Goal: Task Accomplishment & Management: Manage account settings

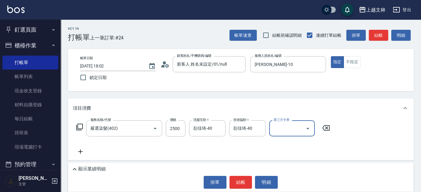
scroll to position [3, 0]
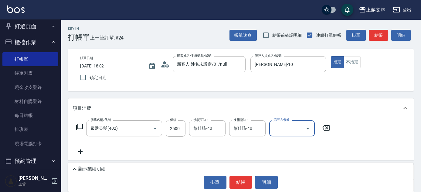
click at [238, 179] on button "結帳" at bounding box center [241, 182] width 23 height 13
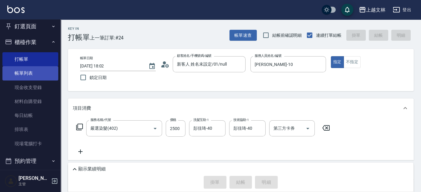
type input "2025/08/15 18:34"
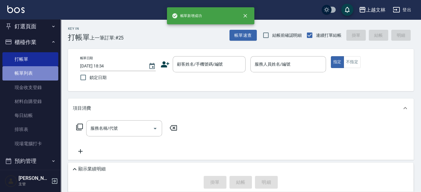
click at [39, 71] on link "帳單列表" at bounding box center [30, 73] width 56 height 14
click at [23, 72] on link "帳單列表" at bounding box center [30, 73] width 56 height 14
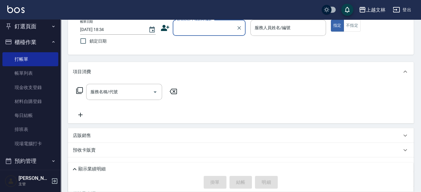
scroll to position [39, 0]
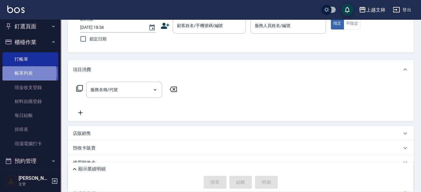
click at [22, 73] on link "帳單列表" at bounding box center [30, 73] width 56 height 14
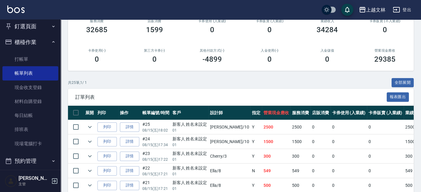
scroll to position [83, 0]
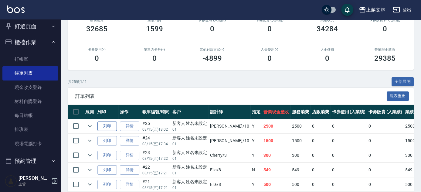
click at [104, 124] on button "列印" at bounding box center [106, 125] width 19 height 9
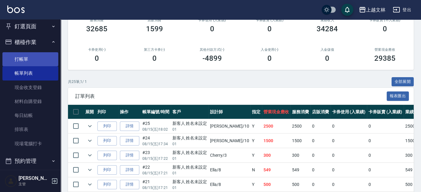
click at [30, 57] on link "打帳單" at bounding box center [30, 59] width 56 height 14
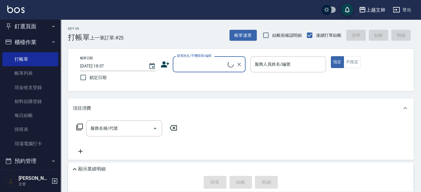
click at [193, 63] on input "顧客姓名/手機號碼/編號" at bounding box center [202, 64] width 52 height 11
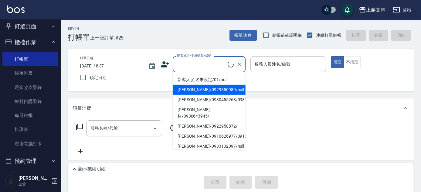
click at [203, 85] on li "陳乃玉/0929850989/null" at bounding box center [209, 90] width 73 height 10
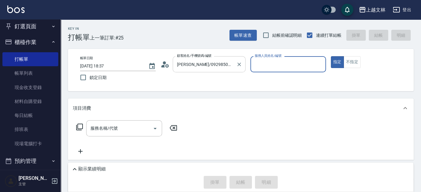
type input "陳乃玉/0929850989/null"
drag, startPoint x: 239, startPoint y: 64, endPoint x: 234, endPoint y: 64, distance: 5.5
click at [240, 64] on icon "Clear" at bounding box center [240, 65] width 4 height 4
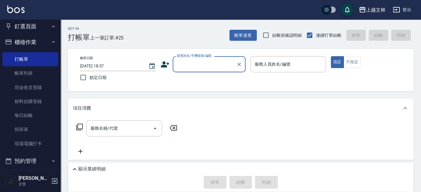
click at [224, 65] on input "顧客姓名/手機號碼/編號" at bounding box center [205, 64] width 58 height 11
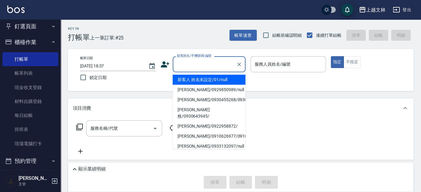
click at [217, 83] on li "新客人 姓名未設定/01/null" at bounding box center [209, 80] width 73 height 10
type input "新客人 姓名未設定/01/null"
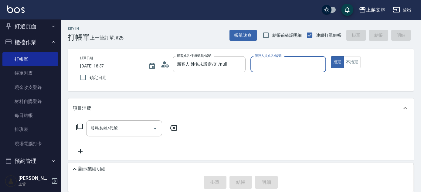
drag, startPoint x: 256, startPoint y: 67, endPoint x: 259, endPoint y: 70, distance: 3.9
click at [257, 67] on input "服務人員姓名/編號" at bounding box center [288, 64] width 70 height 11
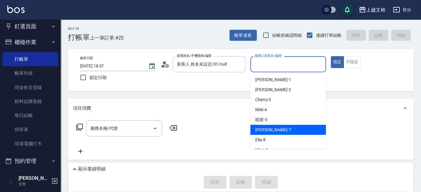
click at [268, 132] on span "Tiffany -7" at bounding box center [273, 130] width 36 height 6
type input "Tiffany-7"
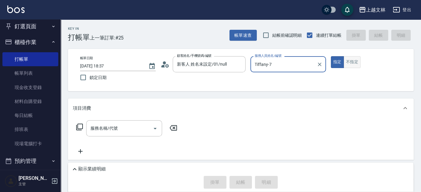
click at [353, 61] on button "不指定" at bounding box center [352, 62] width 17 height 12
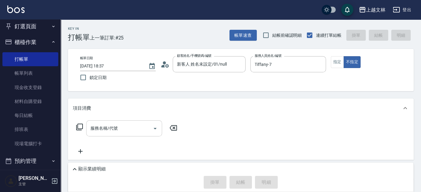
click at [110, 128] on div "服務名稱/代號 服務名稱/代號" at bounding box center [124, 128] width 76 height 16
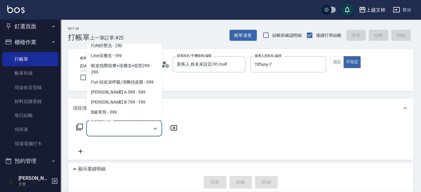
scroll to position [134, 0]
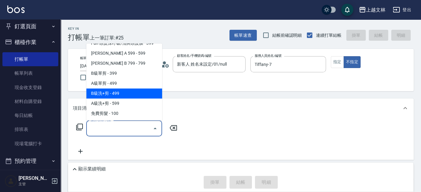
click at [138, 95] on span "B級洗+剪 - 499" at bounding box center [124, 94] width 76 height 10
type input "B級洗+剪(203)"
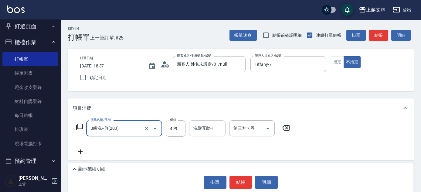
click at [216, 128] on input "洗髮互助-1" at bounding box center [207, 128] width 31 height 11
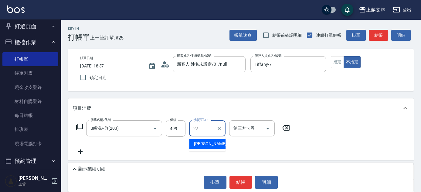
click at [215, 144] on div "沂蓁 -27" at bounding box center [207, 144] width 36 height 10
type input "沂蓁-27"
click at [240, 178] on button "結帳" at bounding box center [241, 182] width 23 height 13
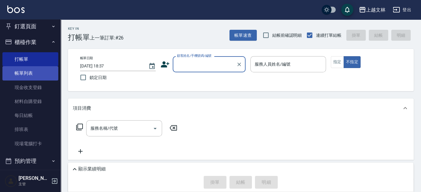
click at [40, 76] on link "帳單列表" at bounding box center [30, 73] width 56 height 14
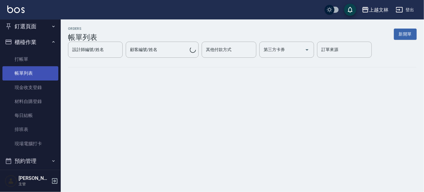
drag, startPoint x: 43, startPoint y: 76, endPoint x: 39, endPoint y: 75, distance: 3.7
click at [42, 76] on link "帳單列表" at bounding box center [30, 73] width 56 height 14
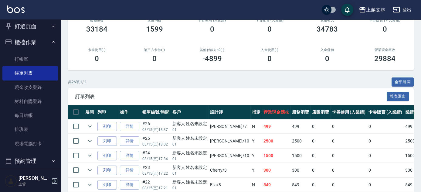
scroll to position [110, 0]
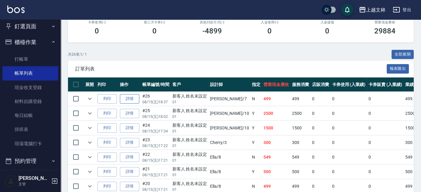
click at [125, 99] on link "詳情" at bounding box center [129, 98] width 19 height 9
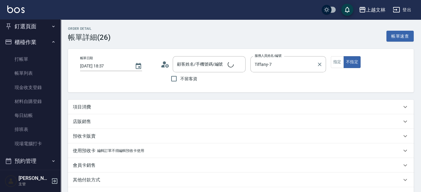
type input "Tiffany-7"
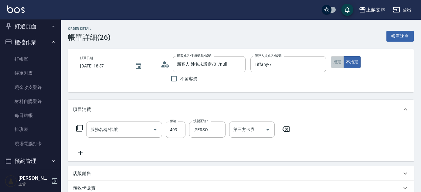
type input "新客人 姓名未設定/01/null"
click at [338, 65] on button "指定" at bounding box center [337, 62] width 13 height 12
type input "B級洗+剪(203)"
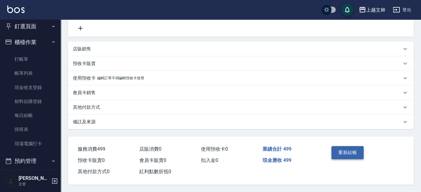
scroll to position [126, 0]
click at [342, 148] on button "重新結帳" at bounding box center [348, 152] width 32 height 13
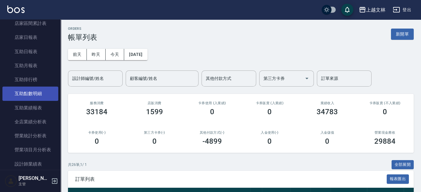
scroll to position [197, 0]
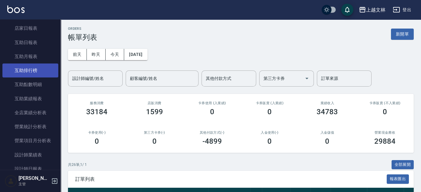
click at [32, 69] on link "互助排行榜" at bounding box center [30, 70] width 56 height 14
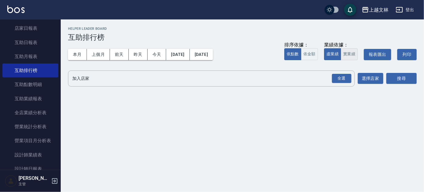
click at [347, 53] on button "實業績" at bounding box center [349, 54] width 17 height 12
click at [339, 77] on div "全選" at bounding box center [341, 78] width 19 height 9
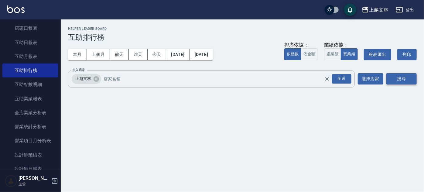
click at [393, 80] on button "搜尋" at bounding box center [401, 78] width 30 height 11
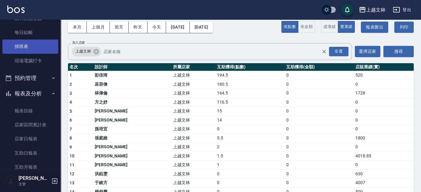
scroll to position [59, 0]
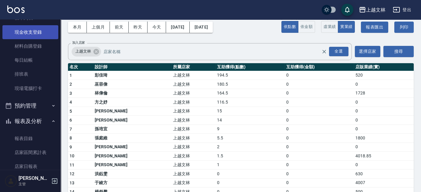
drag, startPoint x: 27, startPoint y: 34, endPoint x: 21, endPoint y: 37, distance: 7.1
click at [27, 34] on link "現金收支登錄" at bounding box center [30, 32] width 56 height 14
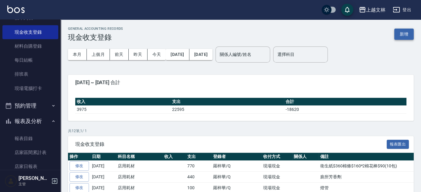
click at [405, 35] on button "新增" at bounding box center [404, 34] width 19 height 11
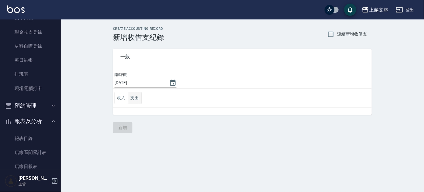
click at [138, 98] on button "支出" at bounding box center [135, 98] width 14 height 12
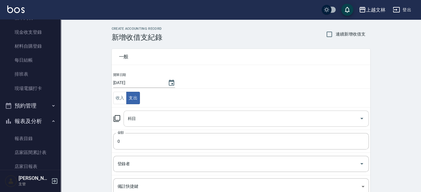
click at [146, 118] on input "科目" at bounding box center [241, 118] width 231 height 11
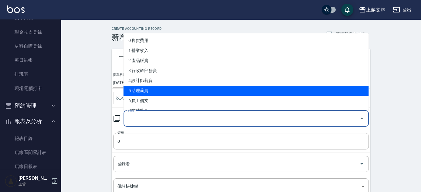
click at [142, 91] on li "5 助理薪資" at bounding box center [246, 91] width 245 height 10
type input "5 助理薪資"
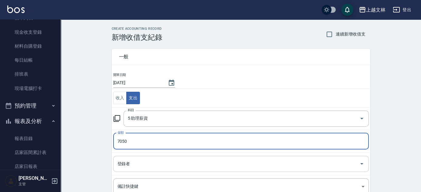
type input "7050"
click at [162, 159] on input "登錄者" at bounding box center [236, 164] width 241 height 11
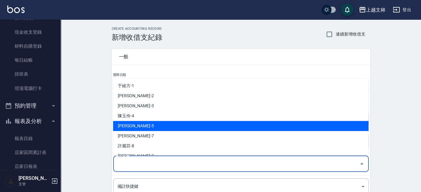
click at [148, 123] on li "周昭君-5" at bounding box center [241, 126] width 256 height 10
type input "周昭君-5"
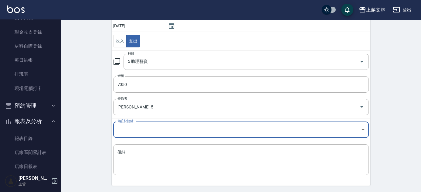
scroll to position [57, 0]
click at [163, 157] on textarea "備註" at bounding box center [241, 159] width 247 height 21
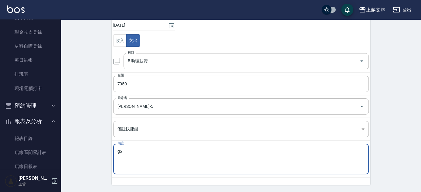
type textarea "g"
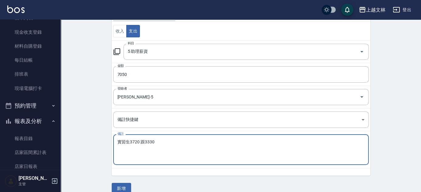
scroll to position [75, 0]
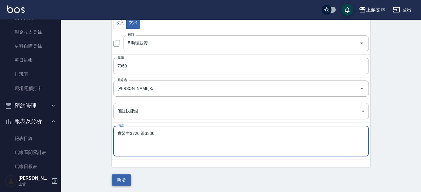
type textarea "實習生3720 跟3330"
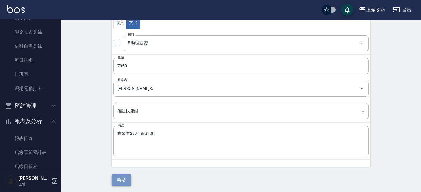
click at [127, 180] on button "新增" at bounding box center [121, 179] width 19 height 11
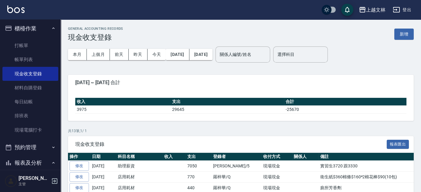
scroll to position [13, 0]
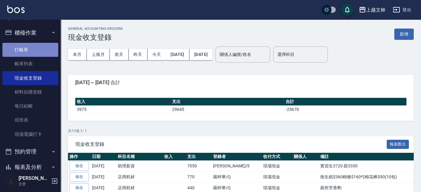
click at [43, 46] on link "打帳單" at bounding box center [30, 50] width 56 height 14
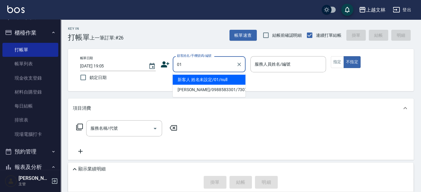
type input "新客人 姓名未設定/01/null"
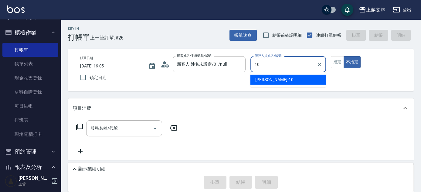
type input "Amy-10"
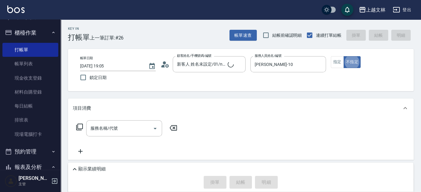
type button "false"
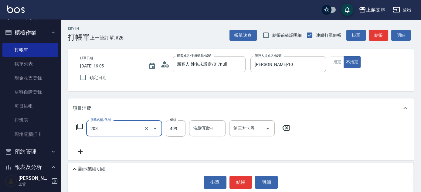
type input "B級洗+剪(203)"
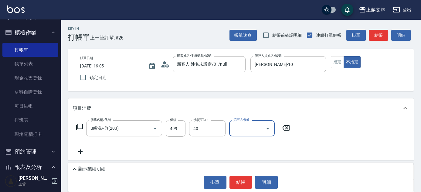
type input "彭佳琦-40"
click at [236, 184] on button "結帳" at bounding box center [241, 182] width 23 height 13
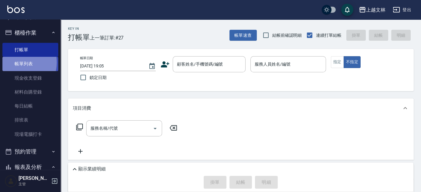
click at [18, 62] on link "帳單列表" at bounding box center [30, 64] width 56 height 14
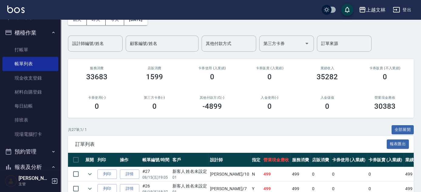
scroll to position [48, 0]
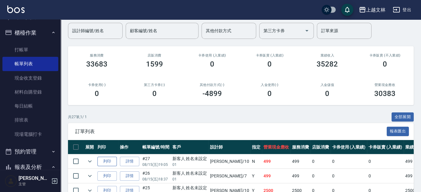
click at [108, 162] on button "列印" at bounding box center [106, 161] width 19 height 9
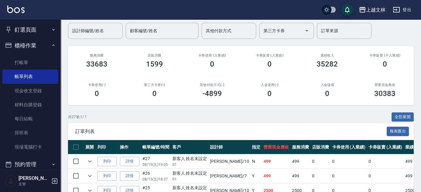
scroll to position [0, 0]
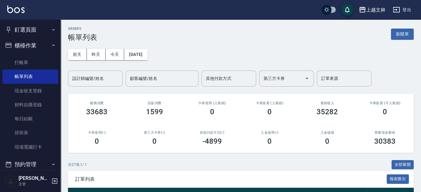
click at [83, 76] on div "設計師編號/姓名 設計師編號/姓名" at bounding box center [95, 78] width 55 height 16
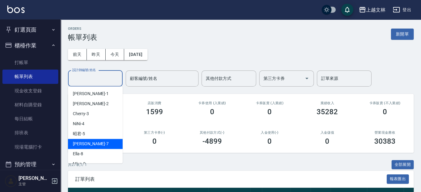
click at [86, 145] on span "Tiffany -7" at bounding box center [91, 144] width 36 height 6
type input "Tiffany-7"
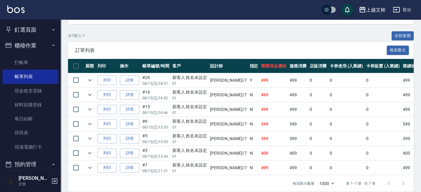
scroll to position [138, 0]
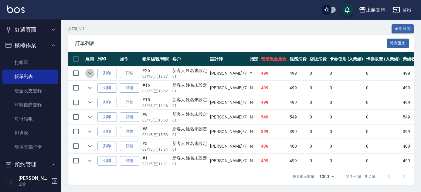
click at [91, 72] on icon "expand row" at bounding box center [90, 73] width 4 height 2
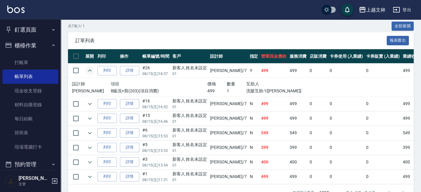
click at [91, 70] on icon "expand row" at bounding box center [90, 70] width 4 height 2
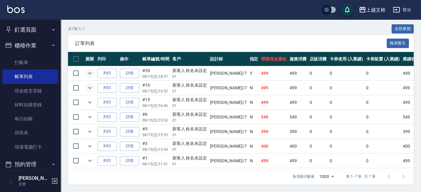
click at [90, 84] on icon "expand row" at bounding box center [89, 87] width 7 height 7
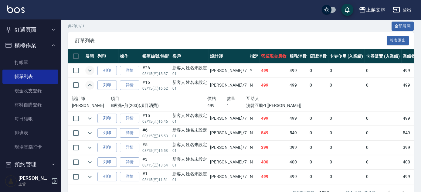
click at [90, 83] on icon "expand row" at bounding box center [89, 84] width 7 height 7
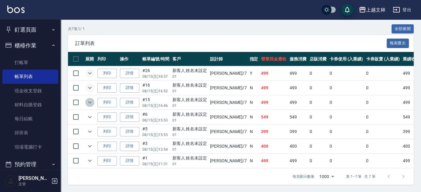
click at [91, 99] on icon "expand row" at bounding box center [89, 102] width 7 height 7
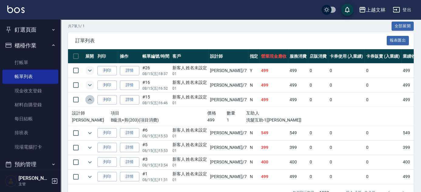
click at [91, 97] on icon "expand row" at bounding box center [89, 99] width 7 height 7
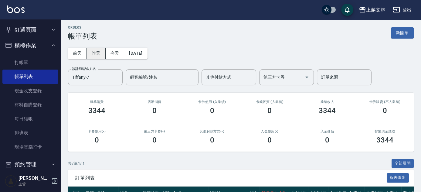
scroll to position [1, 0]
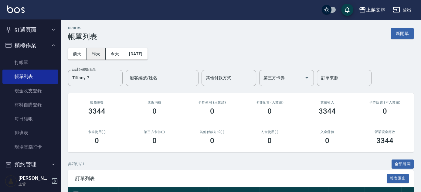
click at [95, 52] on button "昨天" at bounding box center [96, 53] width 19 height 11
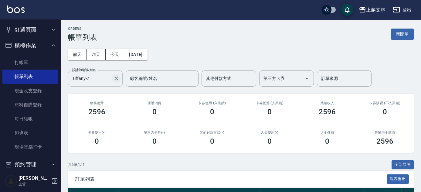
click at [117, 79] on icon "Clear" at bounding box center [117, 79] width 4 height 4
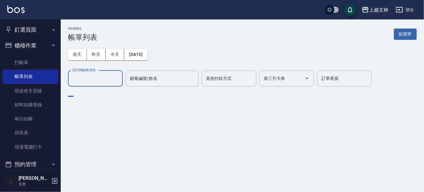
click at [94, 79] on input "設計師編號/姓名" at bounding box center [95, 78] width 49 height 11
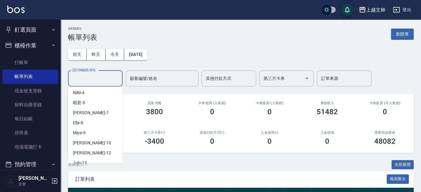
scroll to position [55, 0]
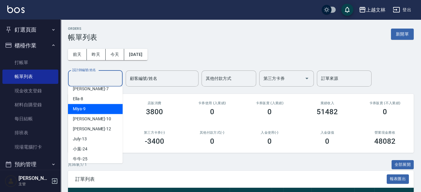
click at [91, 107] on div "Miya -9" at bounding box center [95, 109] width 55 height 10
type input "Miya-9"
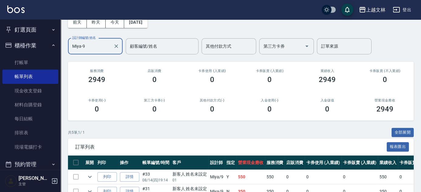
scroll to position [110, 0]
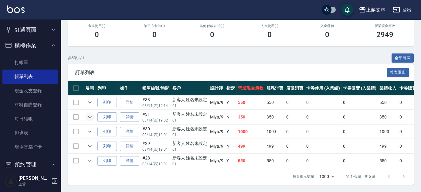
click at [92, 115] on icon "expand row" at bounding box center [89, 116] width 7 height 7
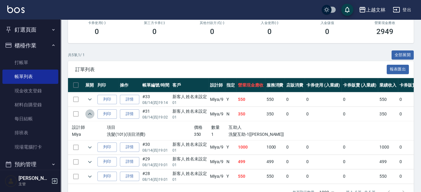
click at [92, 115] on icon "expand row" at bounding box center [89, 113] width 7 height 7
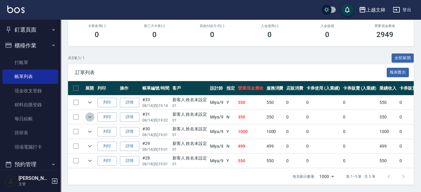
click at [93, 116] on icon "expand row" at bounding box center [89, 116] width 7 height 7
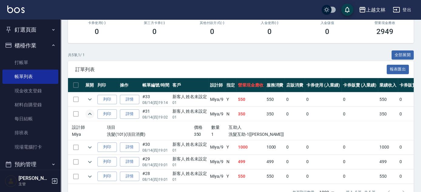
click at [90, 113] on icon "expand row" at bounding box center [89, 113] width 7 height 7
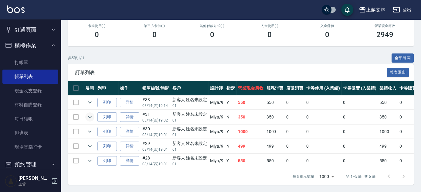
click at [88, 115] on icon "expand row" at bounding box center [89, 116] width 7 height 7
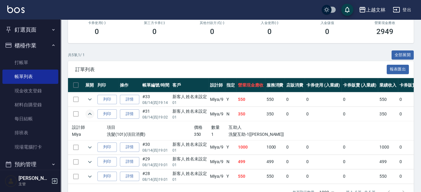
click at [88, 115] on icon "expand row" at bounding box center [89, 113] width 7 height 7
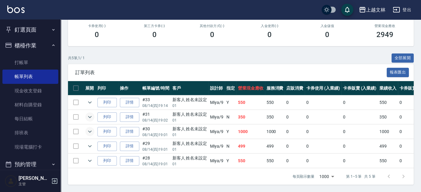
click at [90, 129] on icon "expand row" at bounding box center [89, 131] width 7 height 7
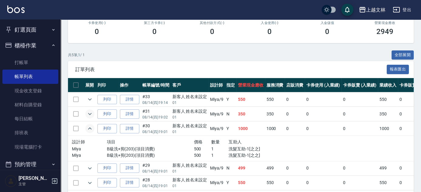
click at [90, 129] on icon "expand row" at bounding box center [89, 128] width 7 height 7
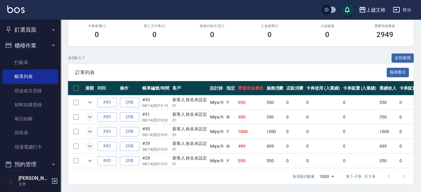
click at [89, 142] on icon "expand row" at bounding box center [89, 145] width 7 height 7
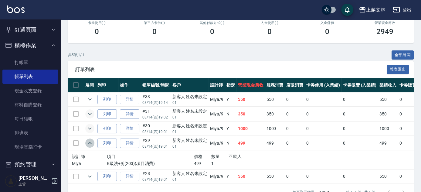
click at [89, 141] on icon "expand row" at bounding box center [89, 142] width 7 height 7
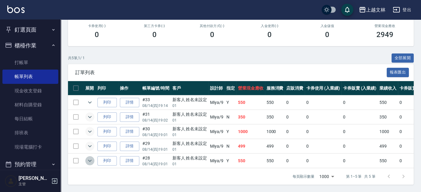
click at [87, 157] on icon "expand row" at bounding box center [89, 160] width 7 height 7
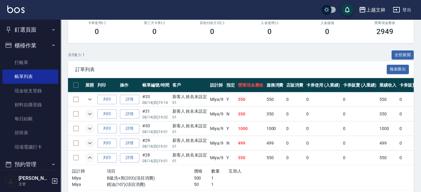
click at [87, 156] on icon "expand row" at bounding box center [89, 157] width 7 height 7
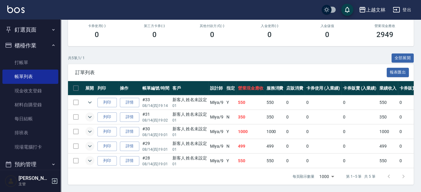
click at [87, 114] on icon "expand row" at bounding box center [89, 116] width 7 height 7
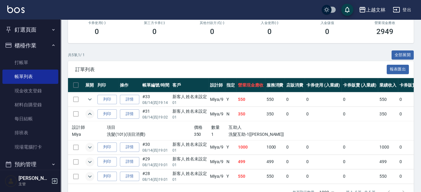
click at [91, 113] on icon "expand row" at bounding box center [89, 113] width 7 height 7
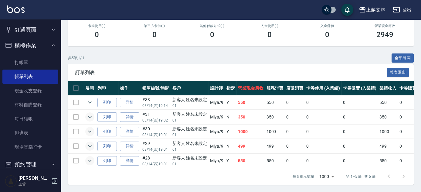
click at [89, 115] on icon "expand row" at bounding box center [89, 116] width 7 height 7
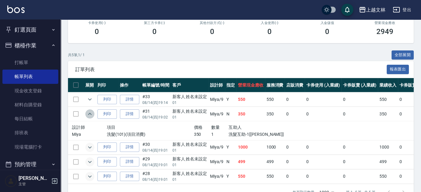
click at [89, 115] on icon "expand row" at bounding box center [89, 113] width 7 height 7
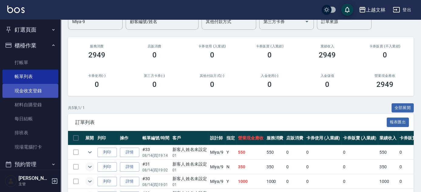
scroll to position [0, 0]
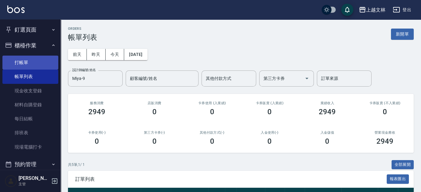
click at [32, 60] on link "打帳單" at bounding box center [30, 63] width 56 height 14
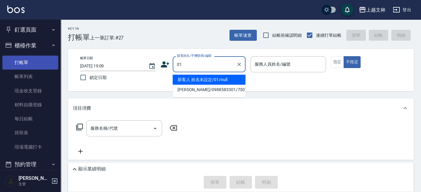
type input "新客人 姓名未設定/01/null"
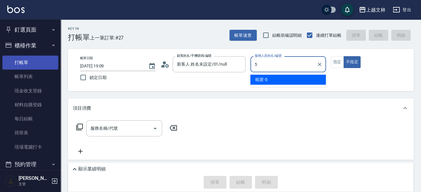
type input "5"
type button "false"
type input "昭君-5"
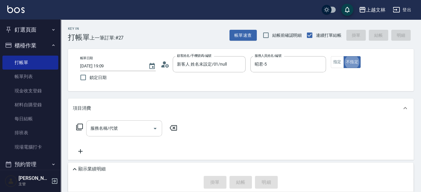
click at [137, 130] on input "服務名稱/代號" at bounding box center [119, 128] width 61 height 11
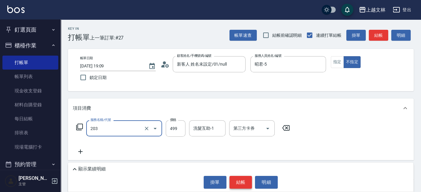
type input "B級洗+剪(203)"
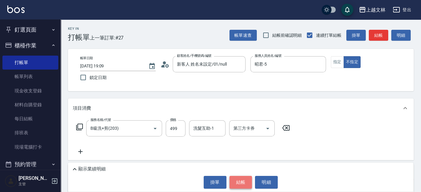
click at [241, 183] on button "結帳" at bounding box center [241, 182] width 23 height 13
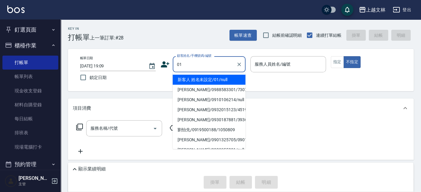
type input "01"
type input "5"
type input "新客人 姓名未設定/01/null"
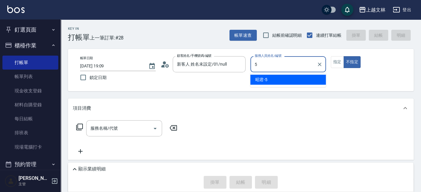
type input "昭君-5"
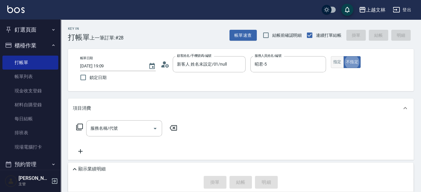
click at [336, 65] on button "指定" at bounding box center [337, 62] width 13 height 12
click at [125, 131] on input "服務名稱/代號" at bounding box center [119, 128] width 61 height 11
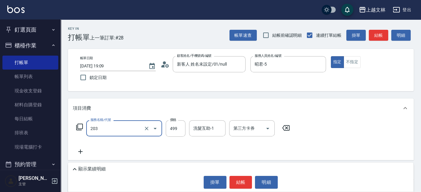
type input "B級洗+剪(203)"
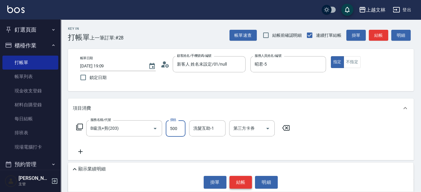
type input "500"
click at [233, 180] on button "結帳" at bounding box center [241, 182] width 23 height 13
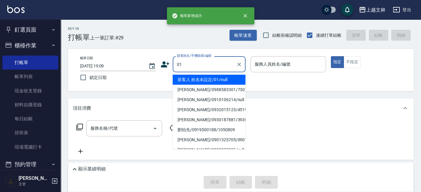
type input "01"
type input "5"
type input "新客人 姓名未設定/01/null"
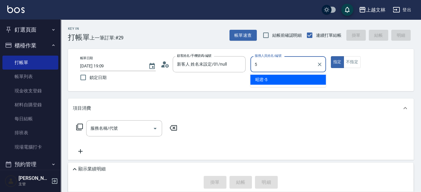
type input "昭君-5"
type button "true"
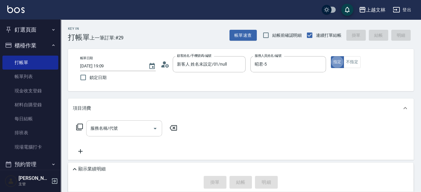
click at [133, 132] on input "服務名稱/代號" at bounding box center [119, 128] width 61 height 11
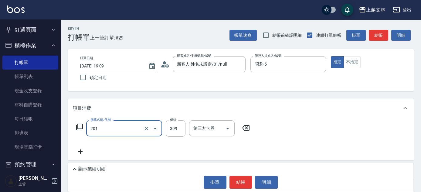
type input "B級單剪(201)"
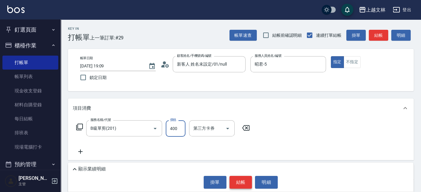
type input "400"
click at [239, 185] on button "結帳" at bounding box center [241, 182] width 23 height 13
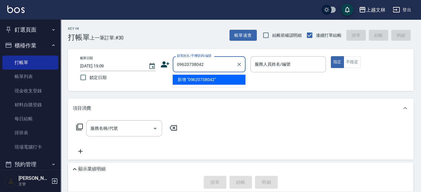
click at [186, 64] on input "09620738042" at bounding box center [205, 64] width 58 height 11
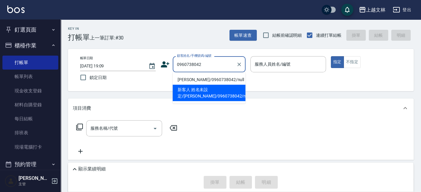
click at [228, 96] on li "新客人 姓名未設定/謝淑萍/0960738042/null2/null" at bounding box center [209, 93] width 73 height 16
type input "新客人 姓名未設定/謝淑萍/0960738042/null2/null"
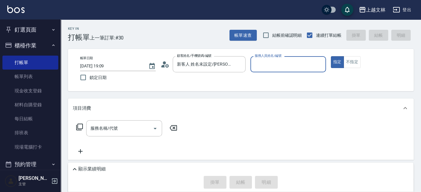
click at [272, 67] on input "服務人員姓名/編號" at bounding box center [288, 64] width 70 height 11
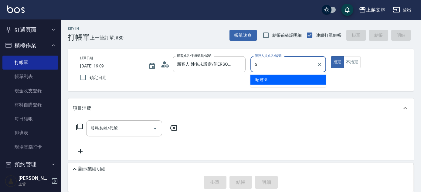
click at [253, 81] on div "昭君 -5" at bounding box center [289, 80] width 76 height 10
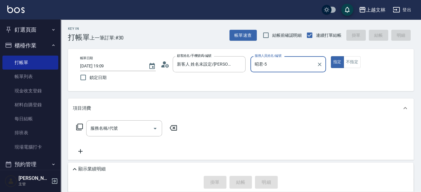
type input "昭君-5"
click at [79, 128] on icon at bounding box center [79, 126] width 7 height 7
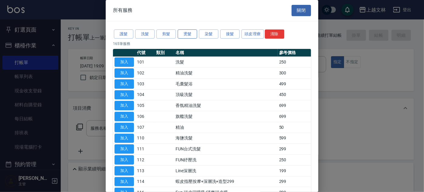
click at [178, 34] on button "燙髮" at bounding box center [187, 33] width 19 height 9
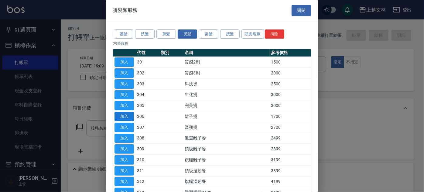
click at [127, 113] on button "加入" at bounding box center [124, 116] width 19 height 9
type input "離子燙(306)"
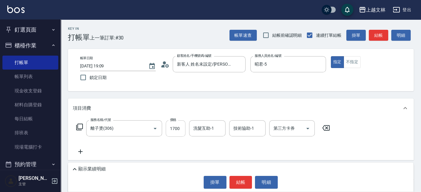
click at [169, 135] on input "1700" at bounding box center [176, 128] width 20 height 16
type input "2799"
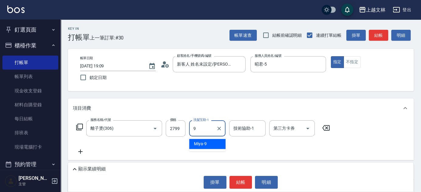
type input "Miya-9"
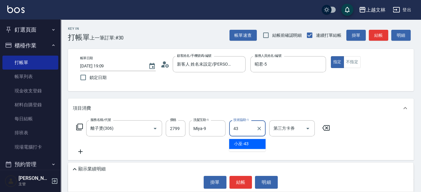
type input "小巫-43"
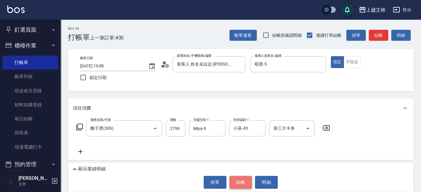
click at [243, 182] on button "結帳" at bounding box center [241, 182] width 23 height 13
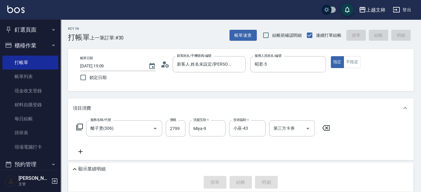
type input "2025/08/15 19:11"
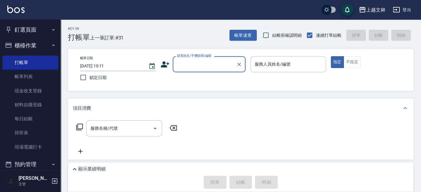
type input "0"
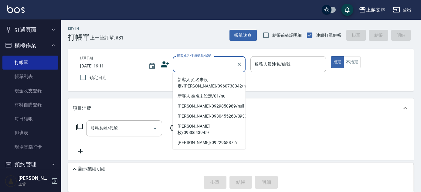
click at [162, 64] on icon at bounding box center [165, 64] width 9 height 9
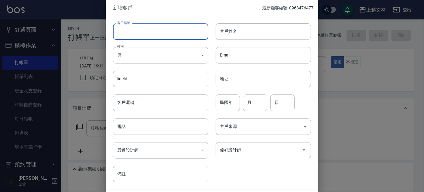
click at [160, 26] on input "客戶編號" at bounding box center [160, 31] width 95 height 16
type input "0976401479"
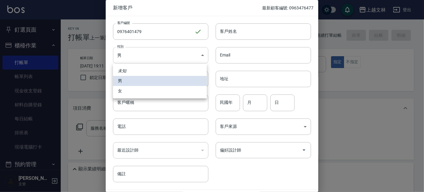
click at [184, 56] on body "上越文林 登出 釘選頁面 店家日報表 設計師排行榜 每日結帳 櫃檯作業 打帳單 帳單列表 現金收支登錄 材料自購登錄 每日結帳 排班表 現場電腦打卡 預約管理…" at bounding box center [212, 135] width 424 height 271
click at [184, 88] on li "女" at bounding box center [160, 91] width 94 height 10
type input "FEMALE"
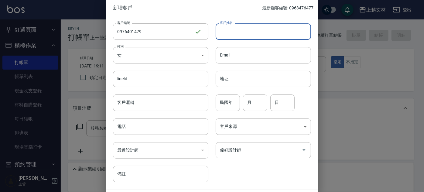
click at [249, 35] on input "客戶姓名" at bounding box center [263, 31] width 95 height 16
type input "丁氏緣"
click at [184, 125] on input "電話" at bounding box center [160, 126] width 95 height 16
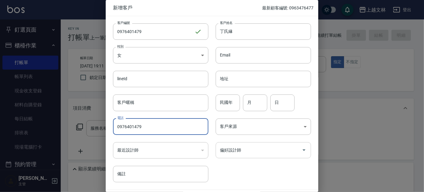
type input "0976401479"
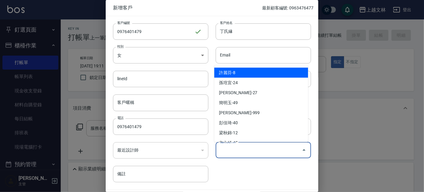
click at [245, 149] on input "偏好設計師" at bounding box center [258, 150] width 81 height 11
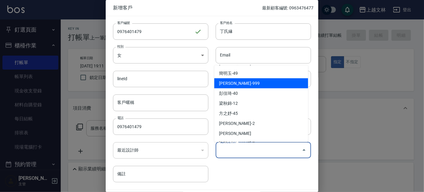
scroll to position [83, 0]
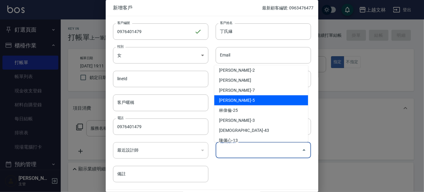
click at [245, 101] on li "周昭君-5" at bounding box center [261, 100] width 94 height 10
type input "[PERSON_NAME]"
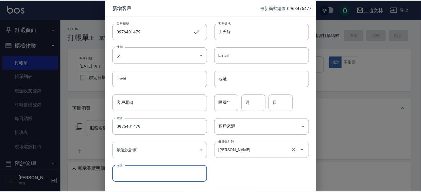
scroll to position [18, 0]
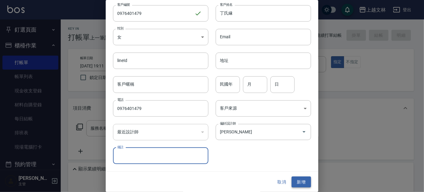
click at [298, 182] on button "新增" at bounding box center [301, 181] width 19 height 11
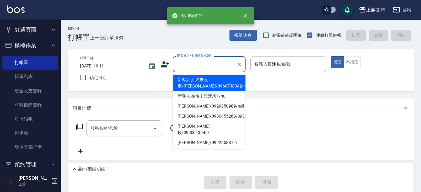
click at [209, 65] on div "顧客姓名/手機號碼/編號 顧客姓名/手機號碼/編號" at bounding box center [209, 64] width 73 height 16
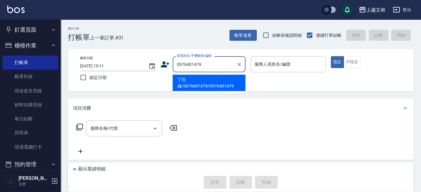
type input "丁氏緣/0976401479/0976401479"
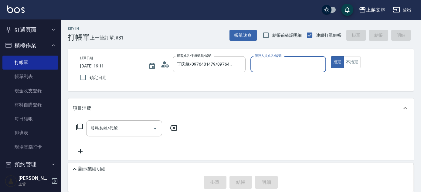
type input "昭君-5"
click at [81, 128] on icon at bounding box center [79, 126] width 7 height 7
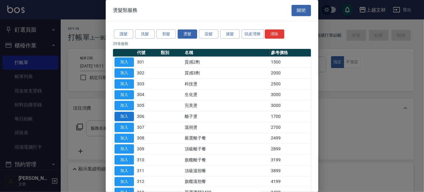
click at [123, 117] on button "加入" at bounding box center [124, 116] width 19 height 9
type input "離子燙(306)"
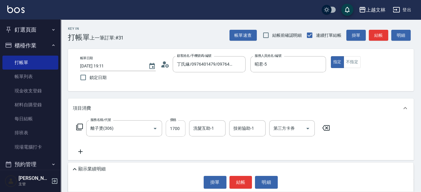
click at [167, 133] on input "1700" at bounding box center [176, 128] width 20 height 16
type input "2500"
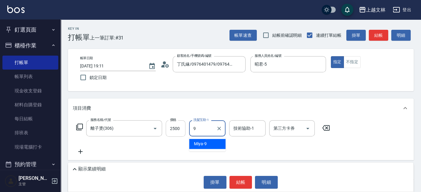
type input "Miya-9"
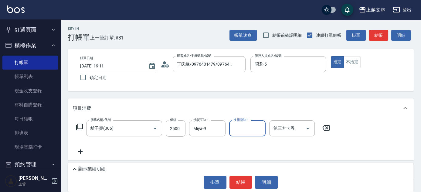
click at [80, 151] on icon at bounding box center [80, 151] width 4 height 4
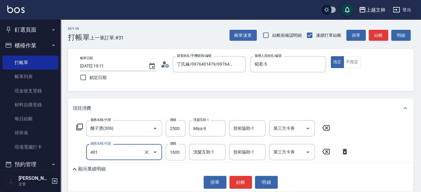
type input "基本染髮(401)"
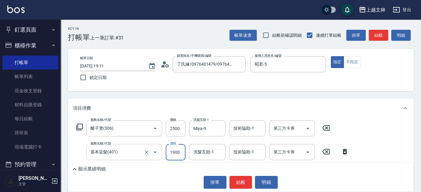
type input "1900"
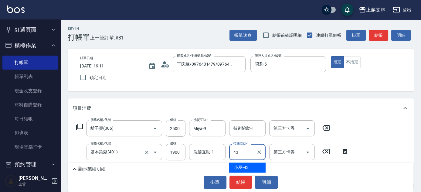
type input "小巫-43"
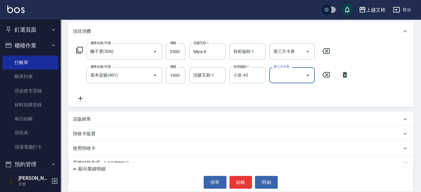
scroll to position [103, 0]
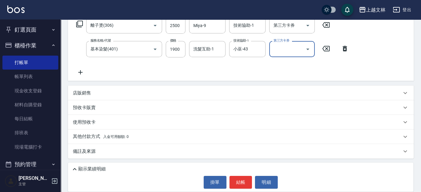
click at [74, 168] on icon at bounding box center [74, 169] width 7 height 7
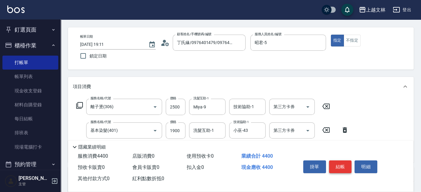
scroll to position [0, 0]
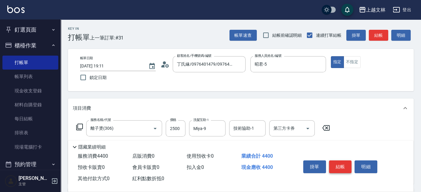
click at [344, 168] on button "結帳" at bounding box center [340, 166] width 23 height 13
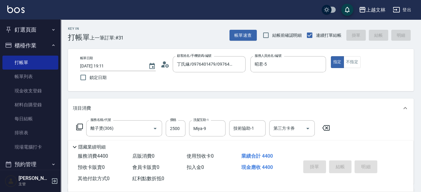
type input "2025/08/15 19:12"
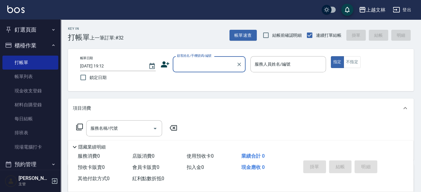
click at [23, 33] on button "釘選頁面" at bounding box center [30, 30] width 56 height 16
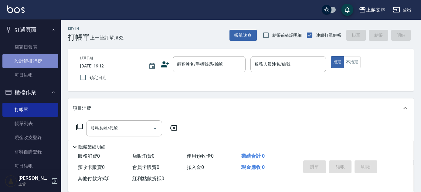
click at [34, 64] on link "設計師排行榜" at bounding box center [30, 61] width 56 height 14
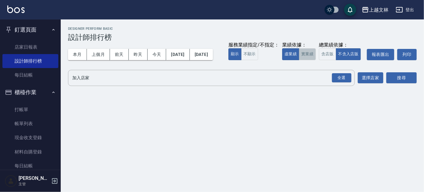
click at [299, 60] on button "實業績" at bounding box center [307, 54] width 17 height 12
click at [339, 83] on div "全選" at bounding box center [341, 77] width 19 height 9
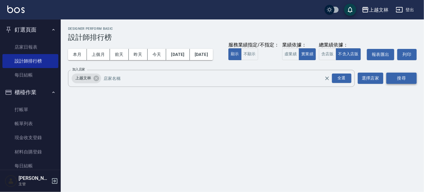
click at [390, 84] on button "搜尋" at bounding box center [401, 78] width 30 height 11
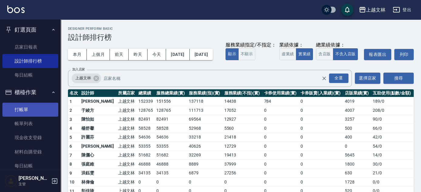
click at [25, 114] on link "打帳單" at bounding box center [30, 110] width 56 height 14
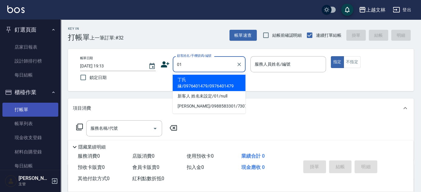
type input "01"
type input "9"
type input "丁氏緣/0976401479/0976401479"
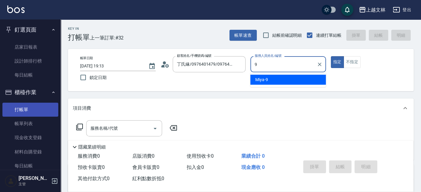
type input "9"
type button "true"
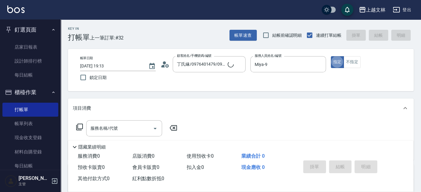
type input "昭君-5"
type input "新客人 姓名未設定/01/null"
click at [350, 62] on button "不指定" at bounding box center [352, 62] width 17 height 12
type button "false"
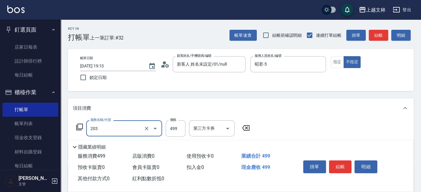
type input "B級洗+剪(203)"
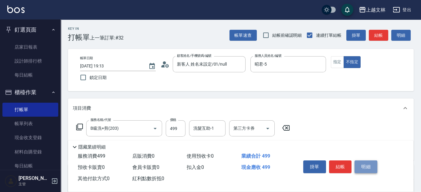
click at [374, 167] on button "明細" at bounding box center [366, 166] width 23 height 13
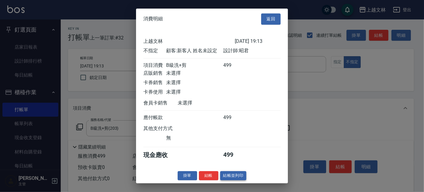
click at [236, 178] on button "結帳並列印" at bounding box center [233, 175] width 26 height 9
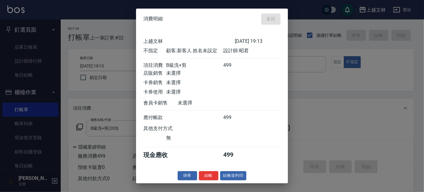
type input "2025/08/15 19:14"
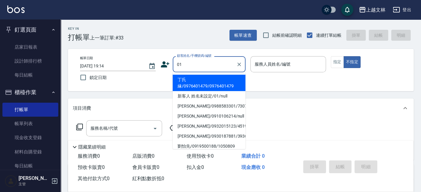
type input "01"
type input "9"
type input "丁氏緣/0976401479/0976401479"
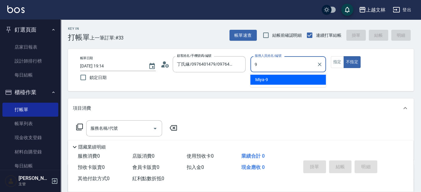
type input "昭君-5"
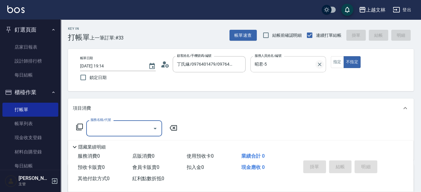
click at [321, 64] on icon "Clear" at bounding box center [320, 64] width 6 height 6
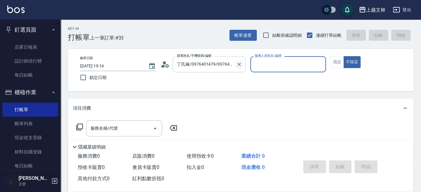
click at [239, 63] on icon "Clear" at bounding box center [239, 64] width 6 height 6
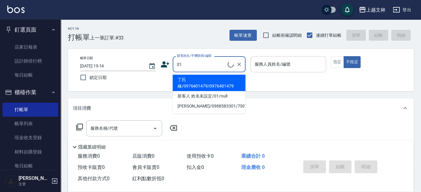
type input "01"
type input "9"
type input "新客人 姓名未設定/01/null"
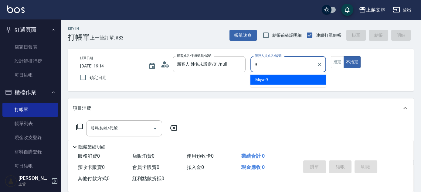
type input "Miya-9"
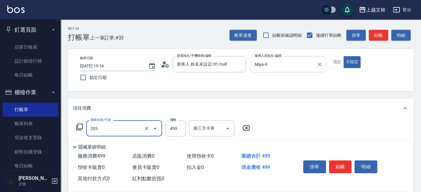
type input "B級洗+剪(203)"
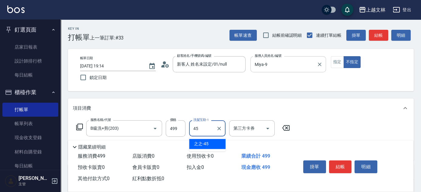
type input "之之-45"
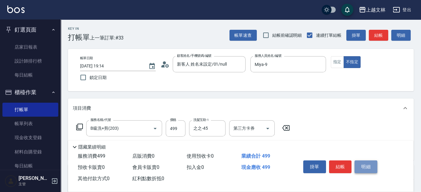
click at [359, 160] on button "明細" at bounding box center [366, 166] width 23 height 13
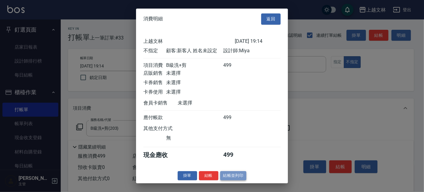
click at [240, 180] on button "結帳並列印" at bounding box center [233, 175] width 26 height 9
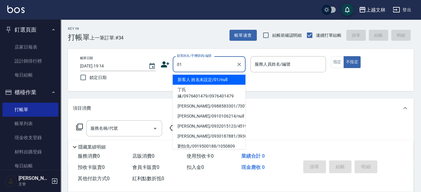
type input "01"
type input "9"
type input "新客人 姓名未設定/01/null"
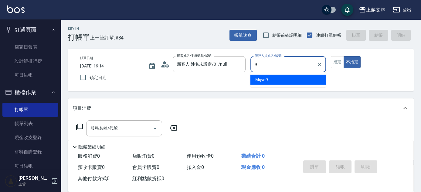
type input "Miya-9"
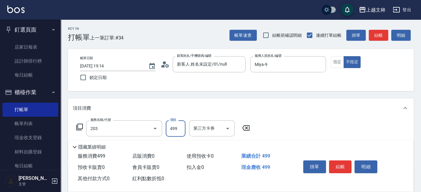
type input "B級洗+剪(203)"
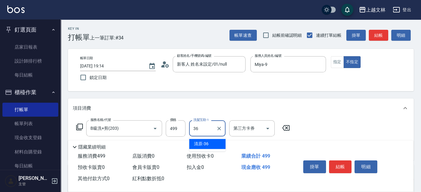
type input "清原-36"
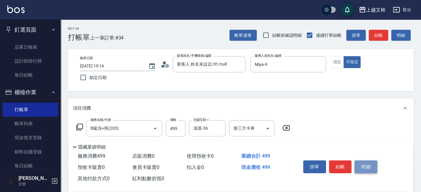
click at [365, 169] on button "明細" at bounding box center [366, 166] width 23 height 13
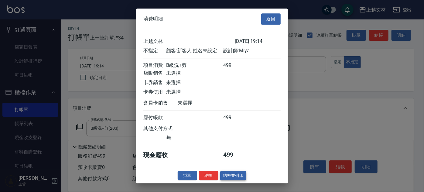
click at [229, 179] on button "結帳並列印" at bounding box center [233, 175] width 26 height 9
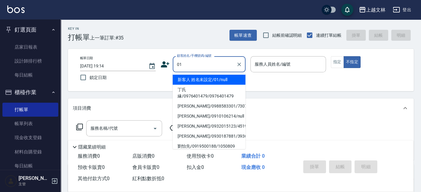
type input "01"
type input "9"
type input "新客人 姓名未設定/01/null"
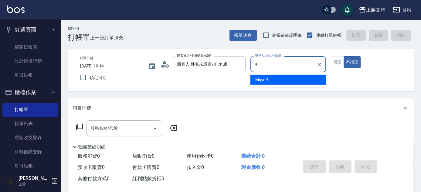
type input "Miya-9"
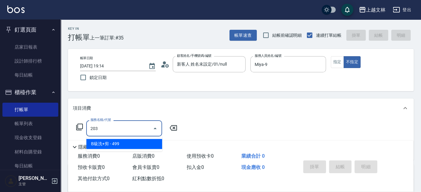
type input "B級洗+剪(203)"
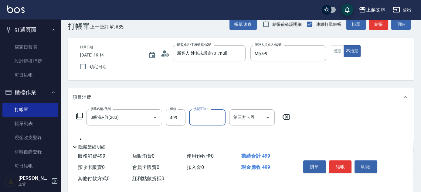
scroll to position [22, 0]
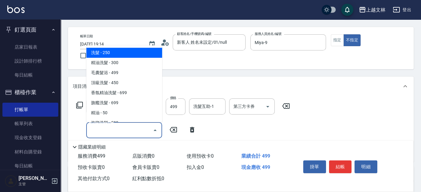
click at [147, 128] on input "服務名稱/代號" at bounding box center [119, 130] width 61 height 11
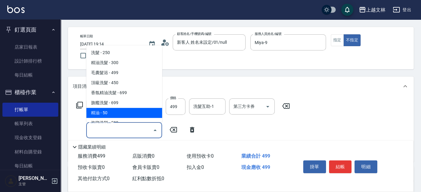
click at [136, 113] on span "精油 - 50" at bounding box center [124, 113] width 76 height 10
type input "精油(107)"
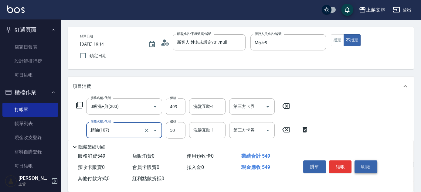
click at [358, 160] on button "明細" at bounding box center [366, 166] width 23 height 13
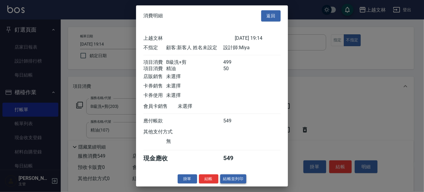
click at [231, 183] on button "結帳並列印" at bounding box center [233, 178] width 26 height 9
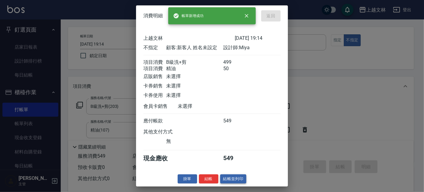
type input "2025/08/15 19:15"
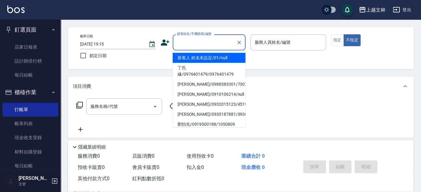
click at [212, 40] on input "顧客姓名/手機號碼/編號" at bounding box center [205, 42] width 58 height 11
type input "新客人 姓名未設定/01/null"
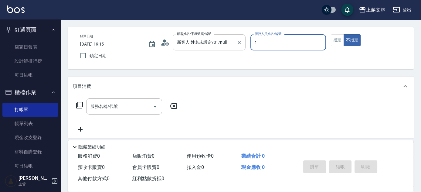
type input "FIONA-1"
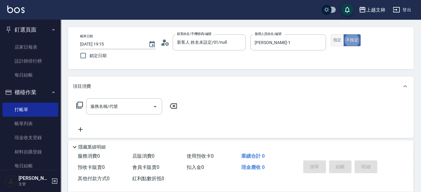
click at [337, 37] on button "指定" at bounding box center [337, 40] width 13 height 12
click at [123, 104] on input "服務名稱/代號" at bounding box center [119, 106] width 61 height 11
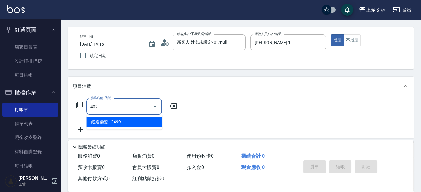
type input "嚴選染髮(402)"
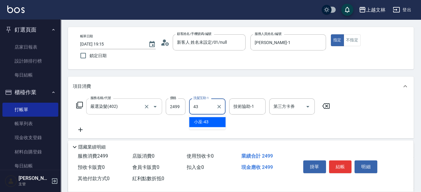
type input "小巫-43"
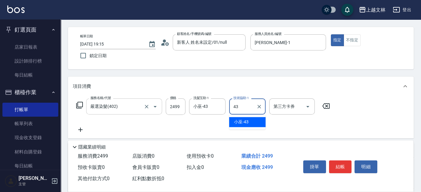
type input "小巫-43"
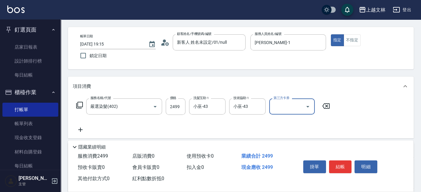
scroll to position [0, 0]
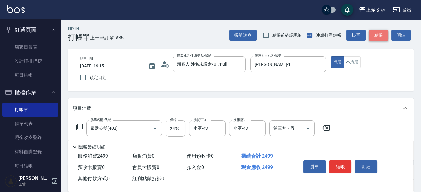
click at [380, 35] on button "結帳" at bounding box center [378, 35] width 19 height 11
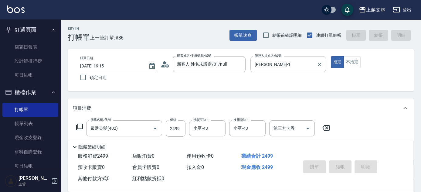
type input "2025/08/15 19:23"
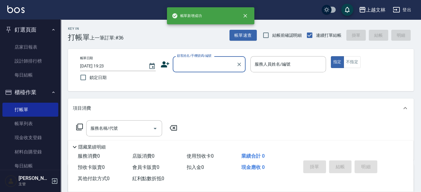
click at [220, 63] on input "顧客姓名/手機號碼/編號" at bounding box center [205, 64] width 58 height 11
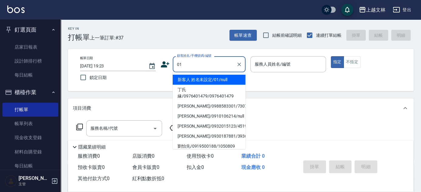
type input "新客人 姓名未設定/01/null"
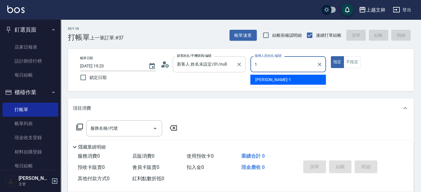
type input "FIONA-1"
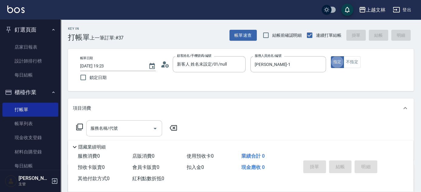
click at [131, 124] on input "服務名稱/代號" at bounding box center [119, 128] width 61 height 11
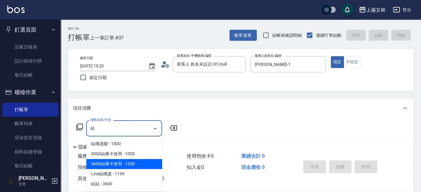
click at [136, 162] on span "3600結構卡使用 - 1200" at bounding box center [124, 164] width 76 height 10
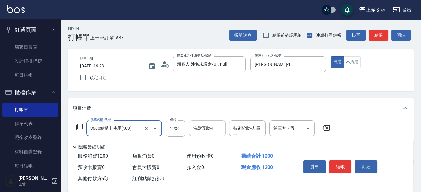
type input "3600結構卡使用(509)"
click at [204, 129] on div "洗髮互助-1 洗髮互助-1" at bounding box center [207, 128] width 36 height 16
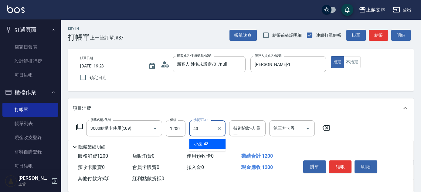
type input "小巫-43"
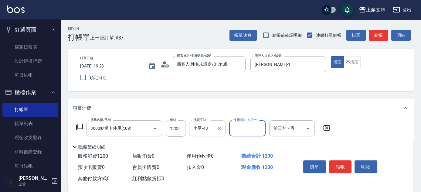
type input "4"
type input "小巫-43"
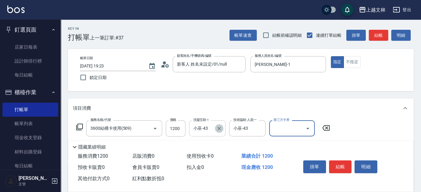
click at [223, 128] on button "Clear" at bounding box center [219, 128] width 9 height 9
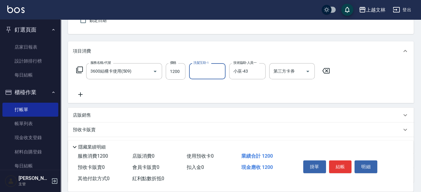
scroll to position [59, 0]
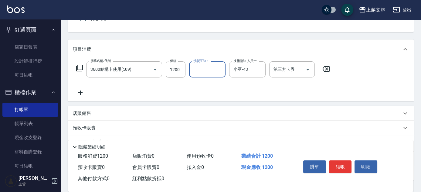
click at [84, 93] on icon at bounding box center [80, 92] width 15 height 7
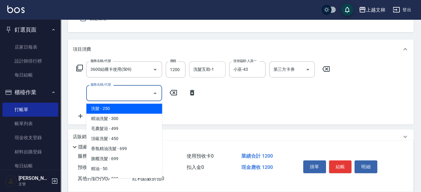
click at [99, 96] on input "服務名稱/代號" at bounding box center [119, 93] width 61 height 11
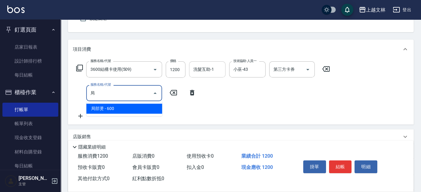
click at [125, 108] on span "局部燙 - 600" at bounding box center [124, 109] width 76 height 10
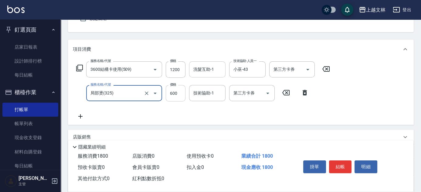
type input "局部燙(325)"
click at [175, 94] on input "600" at bounding box center [176, 93] width 20 height 16
type input "1000"
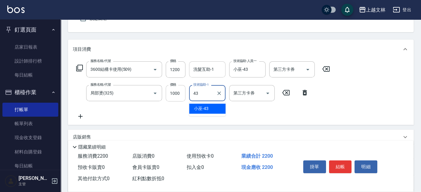
type input "小巫-43"
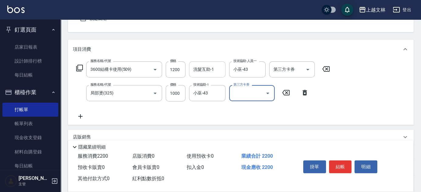
click at [205, 73] on input "洗髮互助-1" at bounding box center [207, 69] width 31 height 11
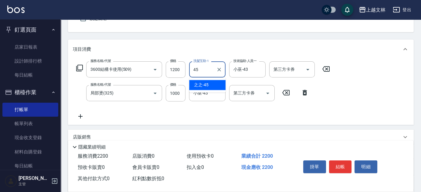
type input "之之-45"
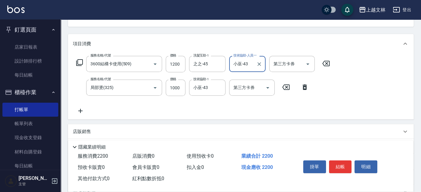
scroll to position [67, 0]
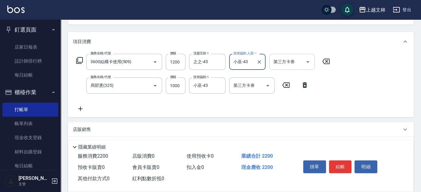
click at [288, 61] on div "第三方卡券 第三方卡券" at bounding box center [292, 62] width 46 height 16
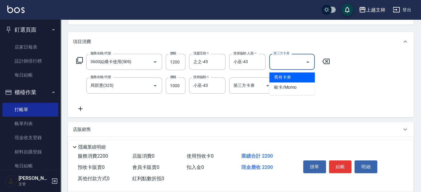
click at [286, 80] on span "舊有卡券" at bounding box center [292, 77] width 46 height 10
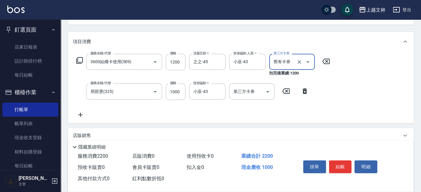
type input "舊有卡券"
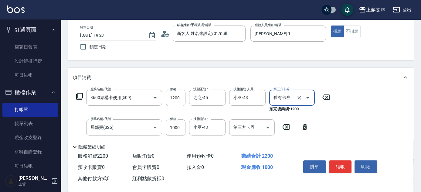
scroll to position [0, 0]
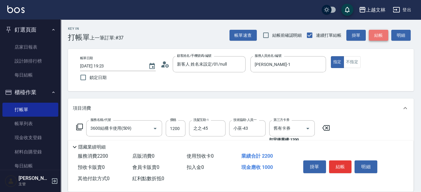
click at [380, 38] on button "結帳" at bounding box center [378, 35] width 19 height 11
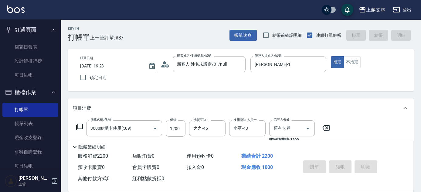
type input "2025/08/15 19:24"
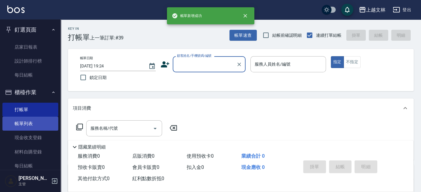
drag, startPoint x: 36, startPoint y: 128, endPoint x: 31, endPoint y: 125, distance: 5.2
click at [36, 128] on link "帳單列表" at bounding box center [30, 124] width 56 height 14
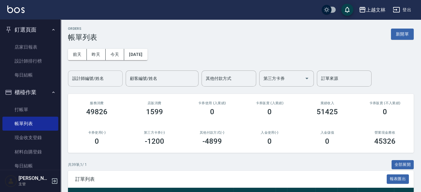
click at [89, 80] on div "設計師編號/姓名 設計師編號/姓名" at bounding box center [95, 78] width 55 height 16
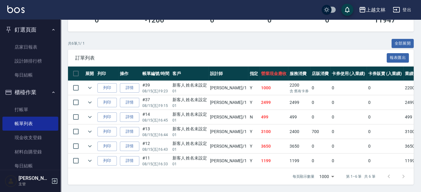
scroll to position [124, 0]
type input "FIONA-1"
click at [125, 115] on link "詳情" at bounding box center [129, 116] width 19 height 9
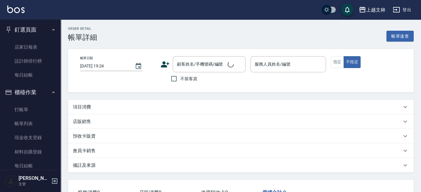
type input "2025/08/15 16:45"
type input "FIONA-1"
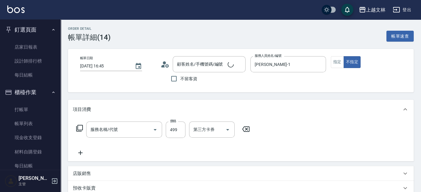
scroll to position [95, 0]
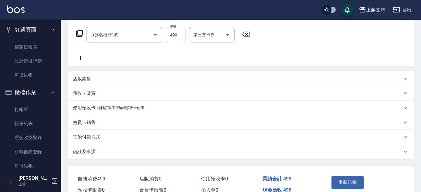
type input "新客人 姓名未設定/01/null"
type input "B級洗+剪(203)"
click at [82, 58] on icon at bounding box center [80, 58] width 4 height 4
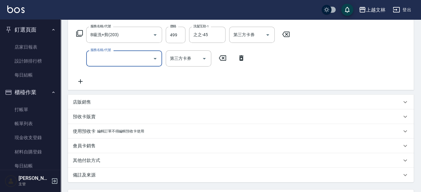
click at [120, 58] on input "服務名稱/代號" at bounding box center [119, 58] width 61 height 11
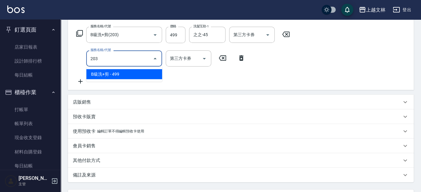
type input "B級洗+剪(203)"
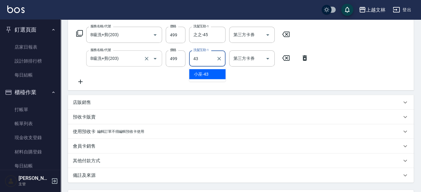
type input "小巫-43"
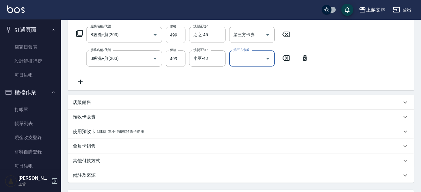
scroll to position [150, 0]
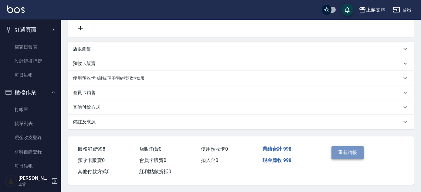
click at [347, 149] on button "重新結帳" at bounding box center [348, 152] width 32 height 13
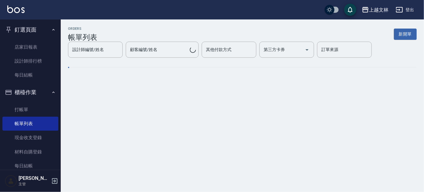
click at [35, 32] on button "釘選頁面" at bounding box center [30, 30] width 56 height 16
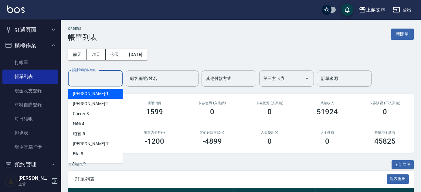
click at [86, 73] on div "設計師編號/姓名 設計師編號/姓名" at bounding box center [95, 78] width 55 height 16
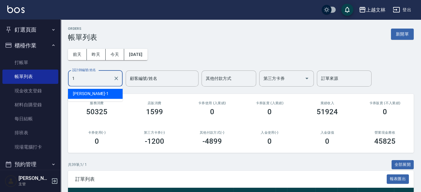
type input "FIONA-1"
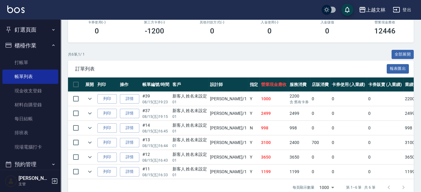
scroll to position [124, 0]
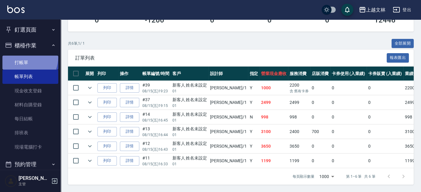
click at [20, 56] on link "打帳單" at bounding box center [30, 63] width 56 height 14
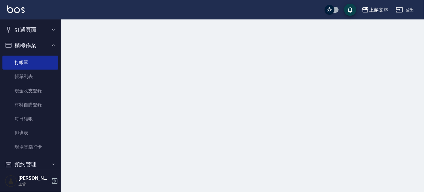
click at [26, 44] on button "櫃檯作業" at bounding box center [30, 46] width 56 height 16
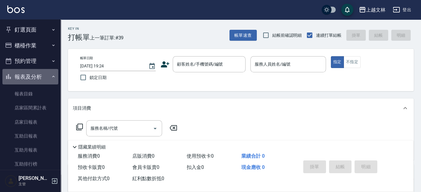
click at [46, 75] on button "報表及分析" at bounding box center [30, 77] width 56 height 16
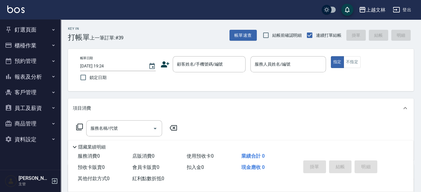
click at [47, 74] on button "報表及分析" at bounding box center [30, 77] width 56 height 16
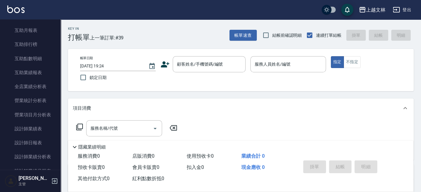
scroll to position [121, 0]
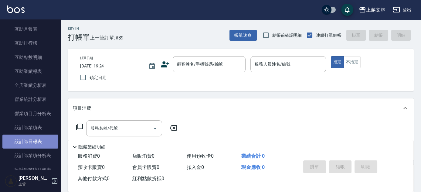
click at [40, 141] on link "設計師日報表" at bounding box center [30, 142] width 56 height 14
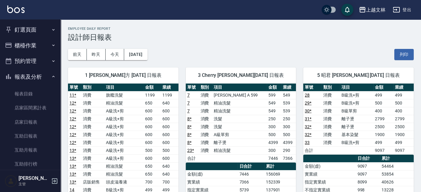
click at [45, 80] on button "報表及分析" at bounding box center [30, 77] width 56 height 16
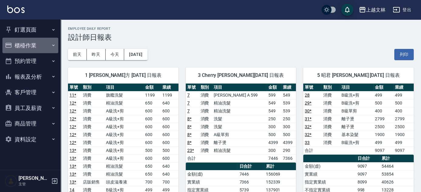
click at [47, 44] on button "櫃檯作業" at bounding box center [30, 46] width 56 height 16
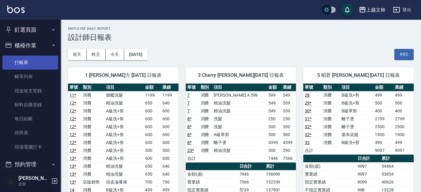
click at [25, 64] on link "打帳單" at bounding box center [30, 63] width 56 height 14
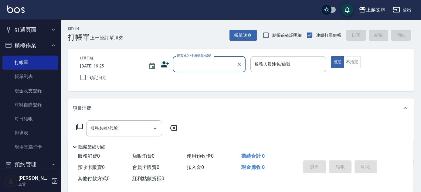
click at [227, 70] on div "顧客姓名/手機號碼/編號" at bounding box center [209, 64] width 73 height 16
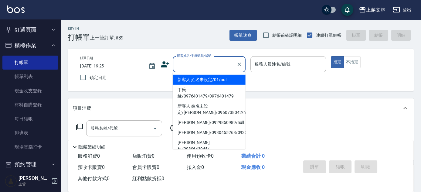
click at [224, 80] on li "新客人 姓名未設定/01/null" at bounding box center [209, 80] width 73 height 10
type input "新客人 姓名未設定/01/null"
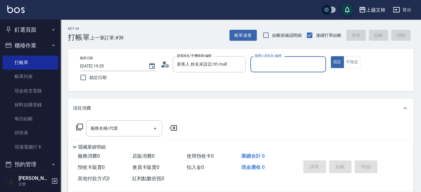
click at [281, 65] on input "服務人員姓名/編號" at bounding box center [288, 64] width 70 height 11
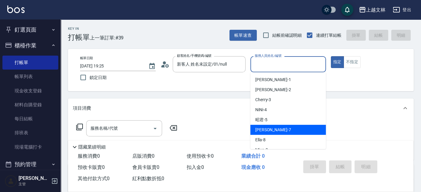
click at [295, 132] on div "Tiffany -7" at bounding box center [289, 130] width 76 height 10
type input "Tiffany-7"
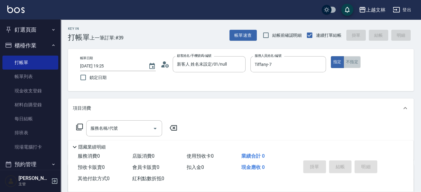
click at [358, 62] on button "不指定" at bounding box center [352, 62] width 17 height 12
click at [144, 123] on input "服務名稱/代號" at bounding box center [119, 128] width 61 height 11
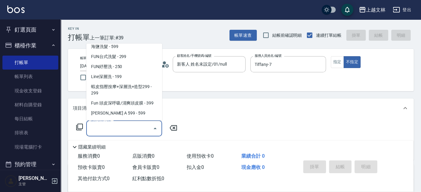
scroll to position [134, 0]
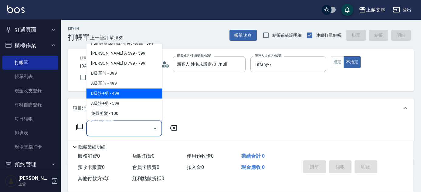
click at [158, 96] on span "B級洗+剪 - 499" at bounding box center [124, 94] width 76 height 10
type input "B級洗+剪(203)"
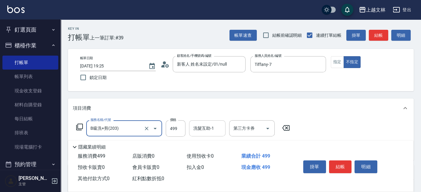
click at [213, 133] on input "洗髮互助-1" at bounding box center [207, 128] width 31 height 11
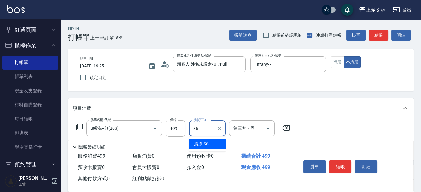
click at [210, 142] on div "清原 -36" at bounding box center [207, 144] width 36 height 10
type input "清原-36"
click at [334, 162] on button "結帳" at bounding box center [340, 166] width 23 height 13
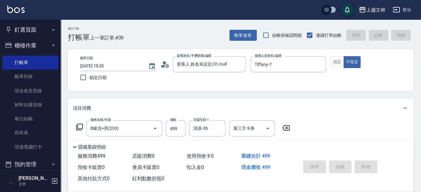
type input "2025/08/15 19:44"
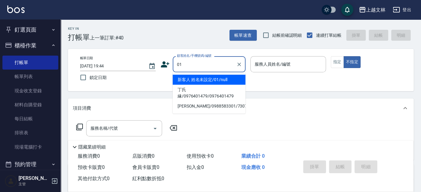
type input "新客人 姓名未設定/01/null"
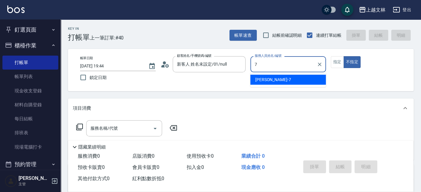
type input "Tiffany-7"
type button "false"
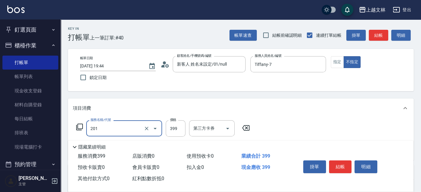
type input "B級單剪(201)"
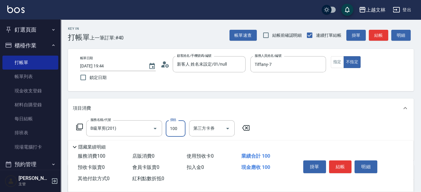
type input "100"
click at [369, 162] on button "明細" at bounding box center [366, 166] width 23 height 13
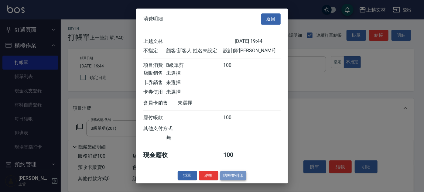
click at [232, 178] on button "結帳並列印" at bounding box center [233, 175] width 26 height 9
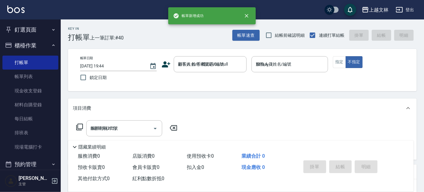
type input "2025/08/15 19:46"
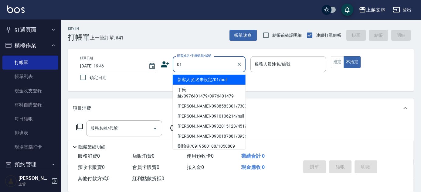
type input "新客人 姓名未設定/01/null"
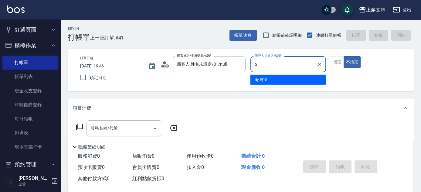
type input "昭君-5"
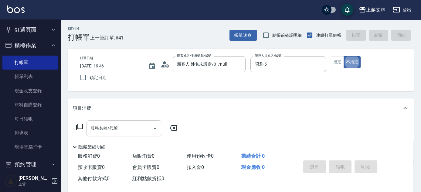
click at [121, 132] on input "服務名稱/代號" at bounding box center [119, 128] width 61 height 11
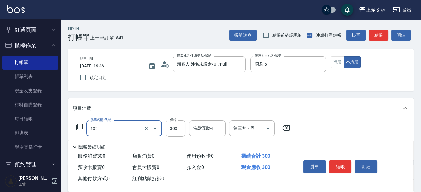
type input "精油洗髮(102)"
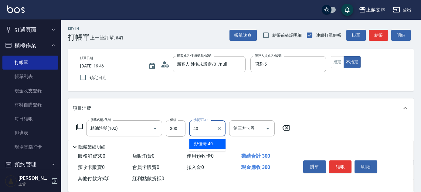
type input "彭佳琦-40"
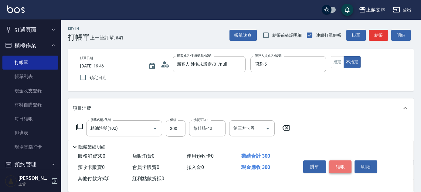
click at [340, 167] on button "結帳" at bounding box center [340, 166] width 23 height 13
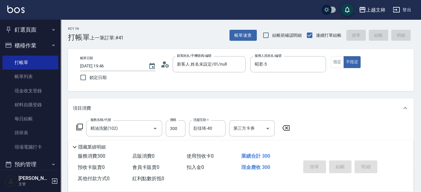
type input "2025/08/15 19:51"
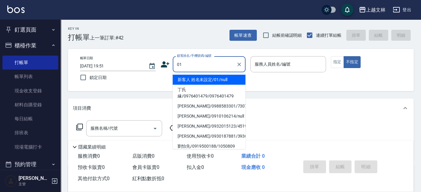
type input "01"
type input "5"
type input "新客人 姓名未設定/01/null"
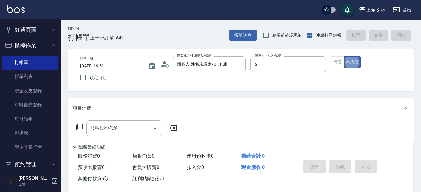
type input "昭君-5"
click at [121, 129] on input "服務名稱/代號" at bounding box center [119, 128] width 61 height 11
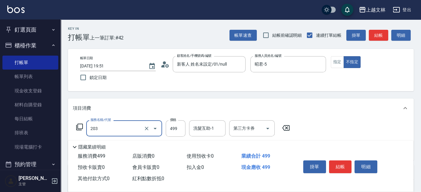
type input "B級洗+剪(203)"
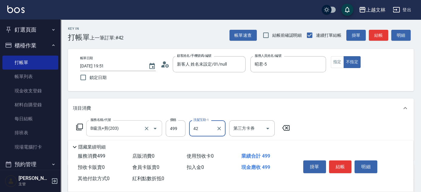
type input "42"
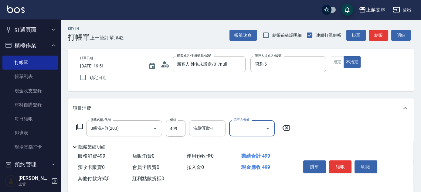
click at [213, 127] on div "洗髮互助-1 洗髮互助-1" at bounding box center [207, 128] width 36 height 16
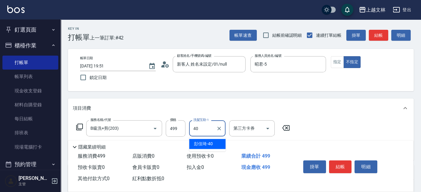
type input "彭佳琦-40"
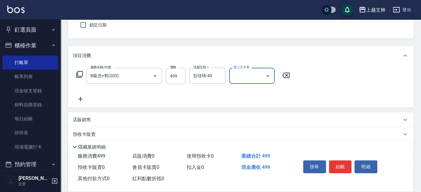
scroll to position [55, 0]
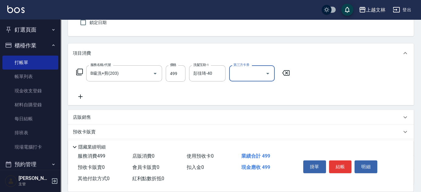
click at [82, 96] on icon at bounding box center [80, 96] width 4 height 4
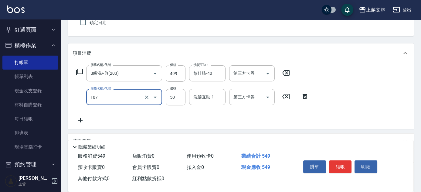
type input "精油(107)"
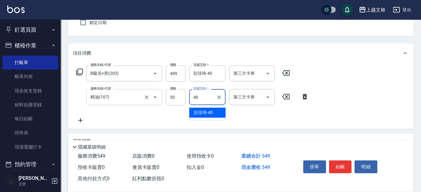
type input "彭佳琦-40"
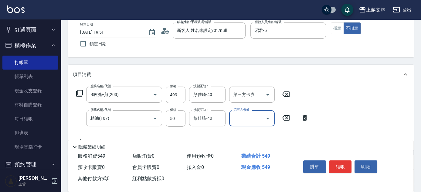
scroll to position [0, 0]
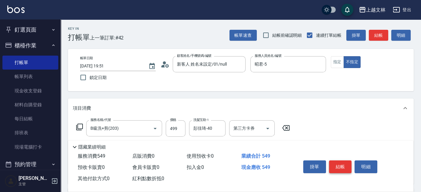
click at [345, 167] on button "結帳" at bounding box center [340, 166] width 23 height 13
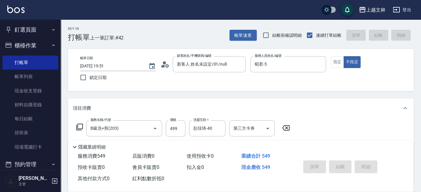
type input "2025/08/15 19:52"
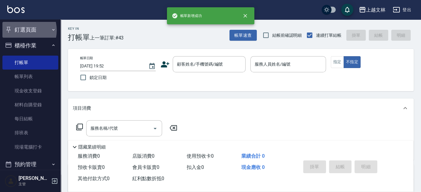
click at [19, 30] on button "釘選頁面" at bounding box center [30, 30] width 56 height 16
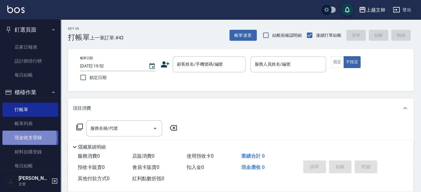
click at [21, 137] on link "現金收支登錄" at bounding box center [30, 138] width 56 height 14
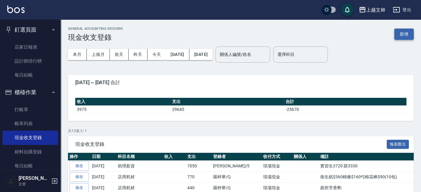
click at [401, 35] on button "新增" at bounding box center [404, 34] width 19 height 11
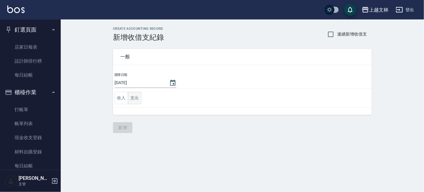
click at [134, 101] on button "支出" at bounding box center [135, 98] width 14 height 12
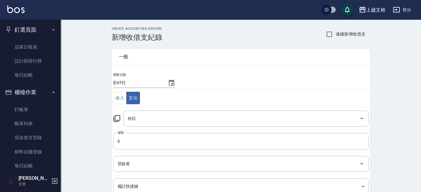
click at [117, 119] on icon at bounding box center [116, 118] width 7 height 7
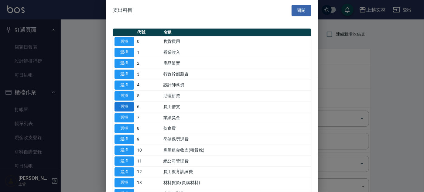
click at [128, 109] on button "選擇" at bounding box center [124, 106] width 19 height 9
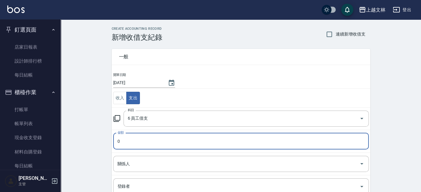
click at [149, 141] on input "0" at bounding box center [241, 141] width 256 height 16
click at [147, 169] on div "關係人" at bounding box center [241, 164] width 256 height 16
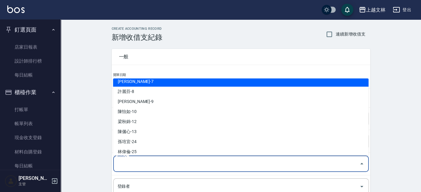
scroll to position [55, 0]
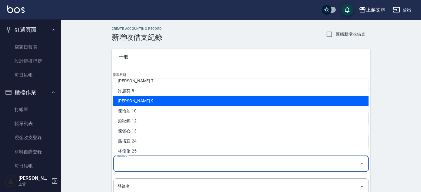
click at [156, 102] on li "洪鈺雯-9" at bounding box center [241, 101] width 256 height 10
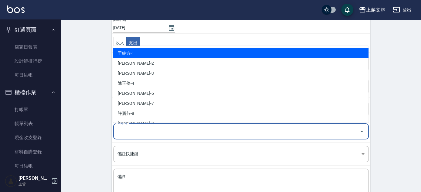
click at [139, 130] on input "登錄者" at bounding box center [236, 131] width 241 height 11
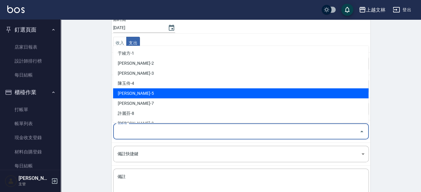
click at [155, 91] on li "周昭君-5" at bounding box center [241, 93] width 256 height 10
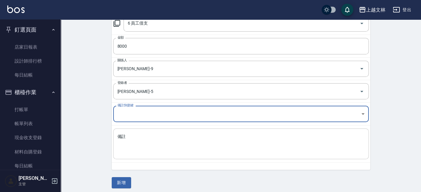
scroll to position [97, 0]
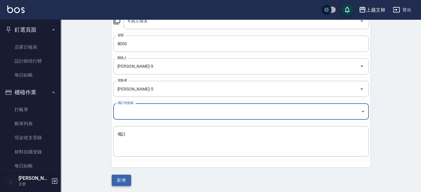
click at [118, 180] on button "新增" at bounding box center [121, 180] width 19 height 11
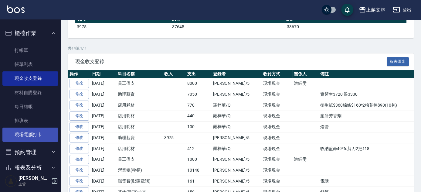
scroll to position [83, 0]
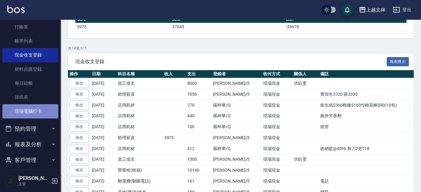
click at [38, 108] on link "現場電腦打卡" at bounding box center [30, 111] width 56 height 14
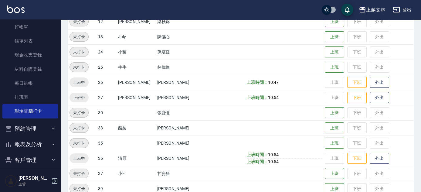
scroll to position [248, 0]
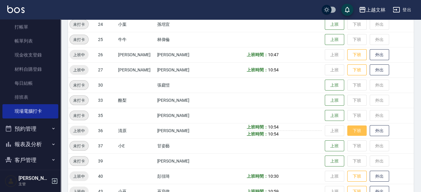
click at [350, 129] on button "下班" at bounding box center [356, 130] width 19 height 11
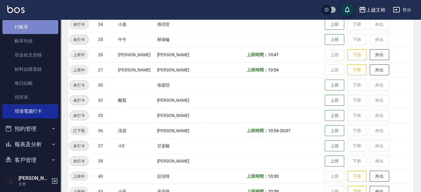
click at [42, 27] on link "打帳單" at bounding box center [30, 27] width 56 height 14
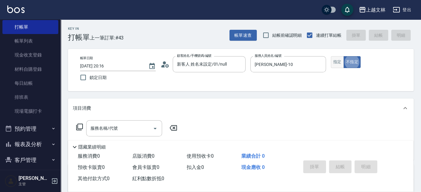
click at [336, 64] on button "指定" at bounding box center [337, 62] width 13 height 12
click at [78, 126] on icon at bounding box center [79, 127] width 7 height 7
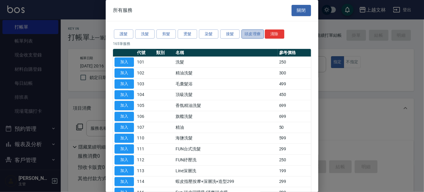
click at [254, 35] on button "頭皮理療" at bounding box center [252, 33] width 22 height 9
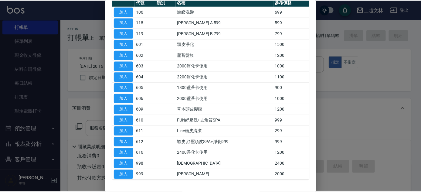
scroll to position [55, 0]
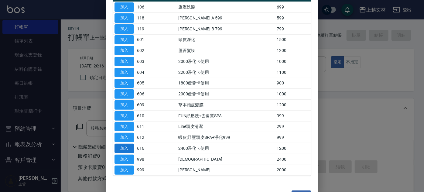
click at [124, 147] on button "加入" at bounding box center [124, 148] width 19 height 9
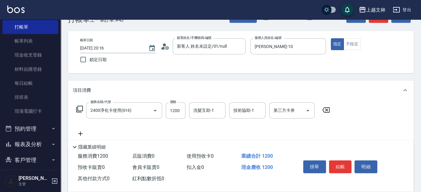
scroll to position [27, 0]
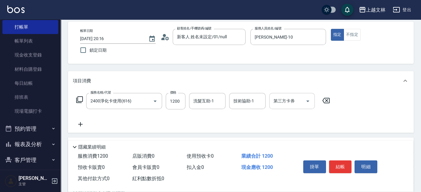
click at [286, 105] on input "第三方卡券" at bounding box center [287, 101] width 31 height 11
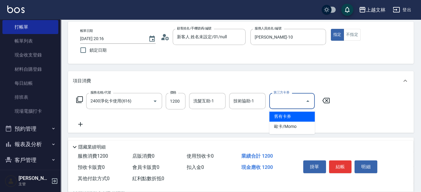
click at [287, 115] on span "舊有卡券" at bounding box center [292, 116] width 46 height 10
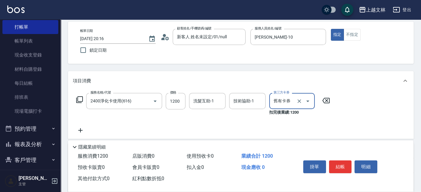
click at [80, 129] on icon at bounding box center [80, 130] width 15 height 7
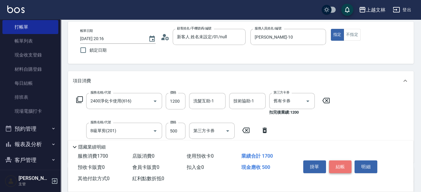
click at [339, 166] on button "結帳" at bounding box center [340, 166] width 23 height 13
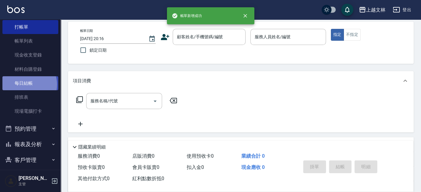
click at [27, 84] on link "每日結帳" at bounding box center [30, 83] width 56 height 14
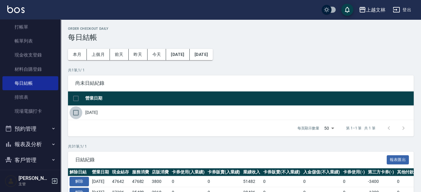
click at [74, 113] on input "checkbox" at bounding box center [76, 112] width 13 height 13
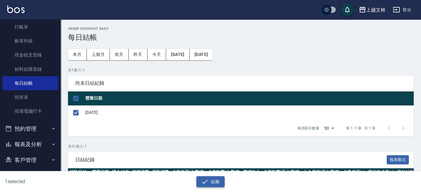
click at [200, 183] on button "結帳" at bounding box center [211, 181] width 28 height 11
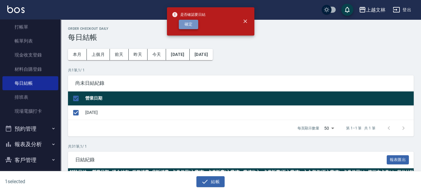
click at [187, 24] on button "確定" at bounding box center [188, 24] width 19 height 9
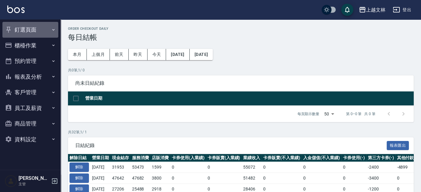
click at [14, 28] on button "釘選頁面" at bounding box center [30, 30] width 56 height 16
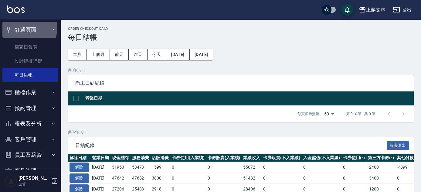
click at [14, 28] on button "釘選頁面" at bounding box center [30, 30] width 56 height 16
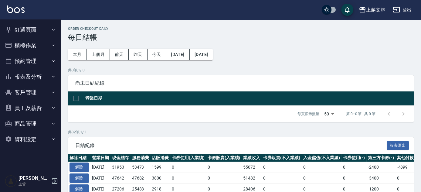
click at [20, 32] on button "釘選頁面" at bounding box center [30, 30] width 56 height 16
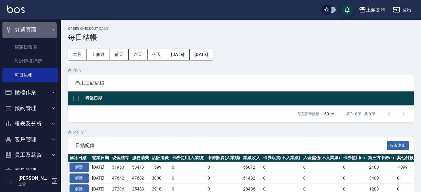
click at [20, 32] on button "釘選頁面" at bounding box center [30, 30] width 56 height 16
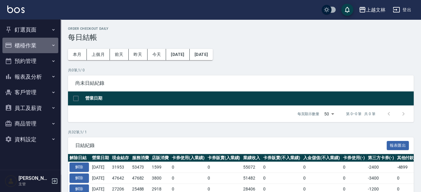
click at [23, 45] on button "櫃檯作業" at bounding box center [30, 46] width 56 height 16
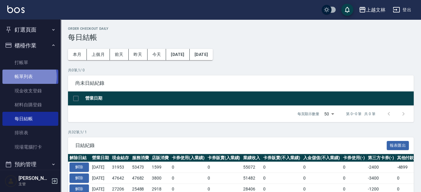
click at [24, 77] on link "帳單列表" at bounding box center [30, 77] width 56 height 14
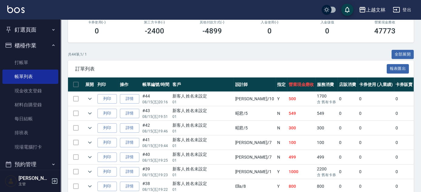
scroll to position [55, 0]
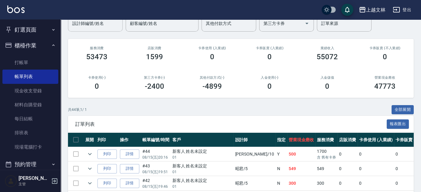
click at [97, 24] on div "設計師編號/姓名 設計師編號/姓名" at bounding box center [95, 23] width 55 height 16
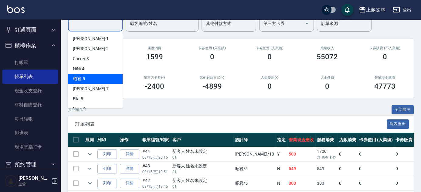
click at [94, 78] on div "昭君 -5" at bounding box center [95, 79] width 55 height 10
type input "昭君-5"
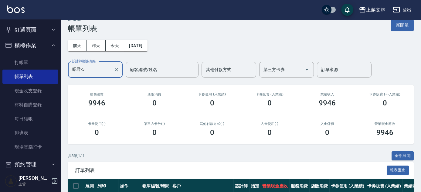
scroll to position [0, 0]
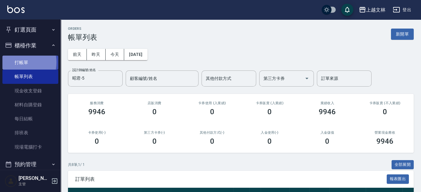
click at [15, 62] on link "打帳單" at bounding box center [30, 63] width 56 height 14
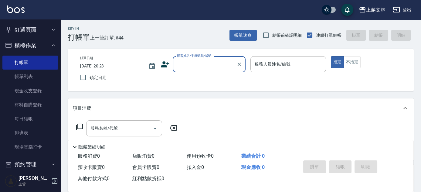
click at [16, 35] on button "釘選頁面" at bounding box center [30, 30] width 56 height 16
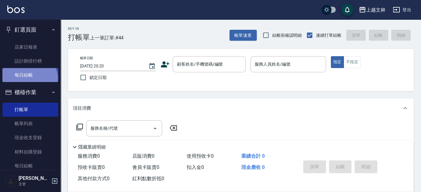
click at [29, 79] on link "每日結帳" at bounding box center [30, 75] width 56 height 14
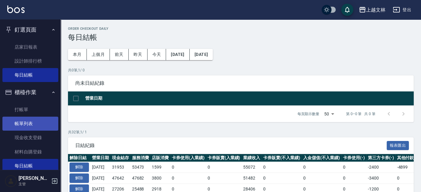
click at [37, 123] on link "帳單列表" at bounding box center [30, 124] width 56 height 14
click at [22, 126] on link "帳單列表" at bounding box center [30, 124] width 56 height 14
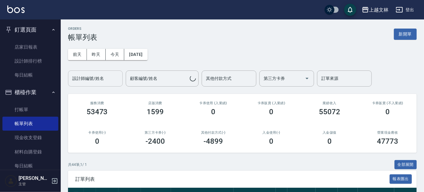
click at [103, 77] on div "設計師編號/姓名 設計師編號/姓名" at bounding box center [95, 78] width 55 height 16
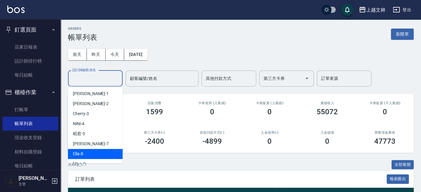
click at [91, 153] on div "Ella -8" at bounding box center [95, 154] width 55 height 10
type input "Ella-8"
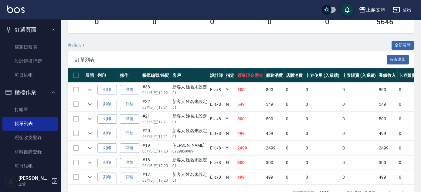
scroll to position [110, 0]
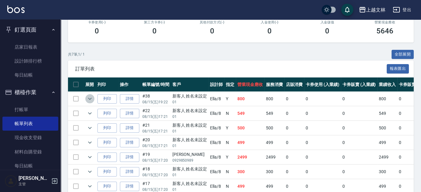
click at [88, 98] on icon "expand row" at bounding box center [89, 98] width 7 height 7
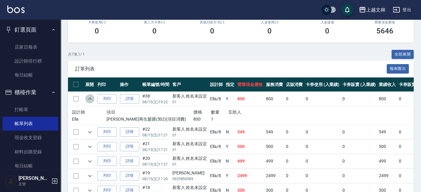
click at [88, 101] on icon "expand row" at bounding box center [89, 98] width 7 height 7
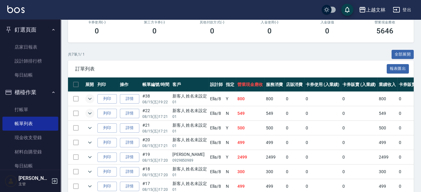
click at [89, 113] on icon "expand row" at bounding box center [90, 113] width 4 height 2
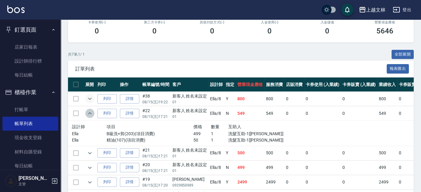
click at [89, 113] on icon "expand row" at bounding box center [89, 113] width 7 height 7
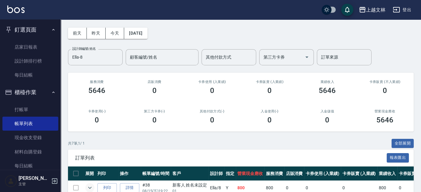
scroll to position [0, 0]
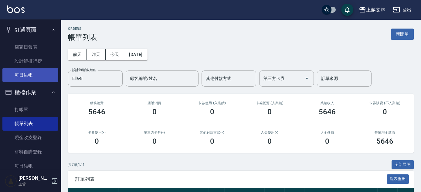
click at [34, 74] on link "每日結帳" at bounding box center [30, 75] width 56 height 14
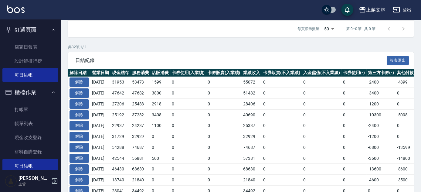
scroll to position [83, 0]
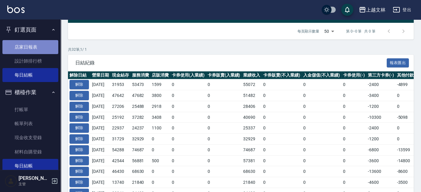
click at [32, 49] on link "店家日報表" at bounding box center [30, 47] width 56 height 14
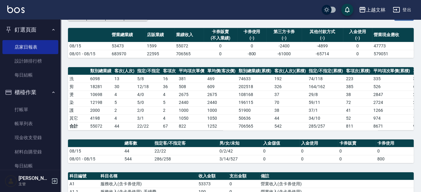
scroll to position [27, 0]
